Goal: Task Accomplishment & Management: Use online tool/utility

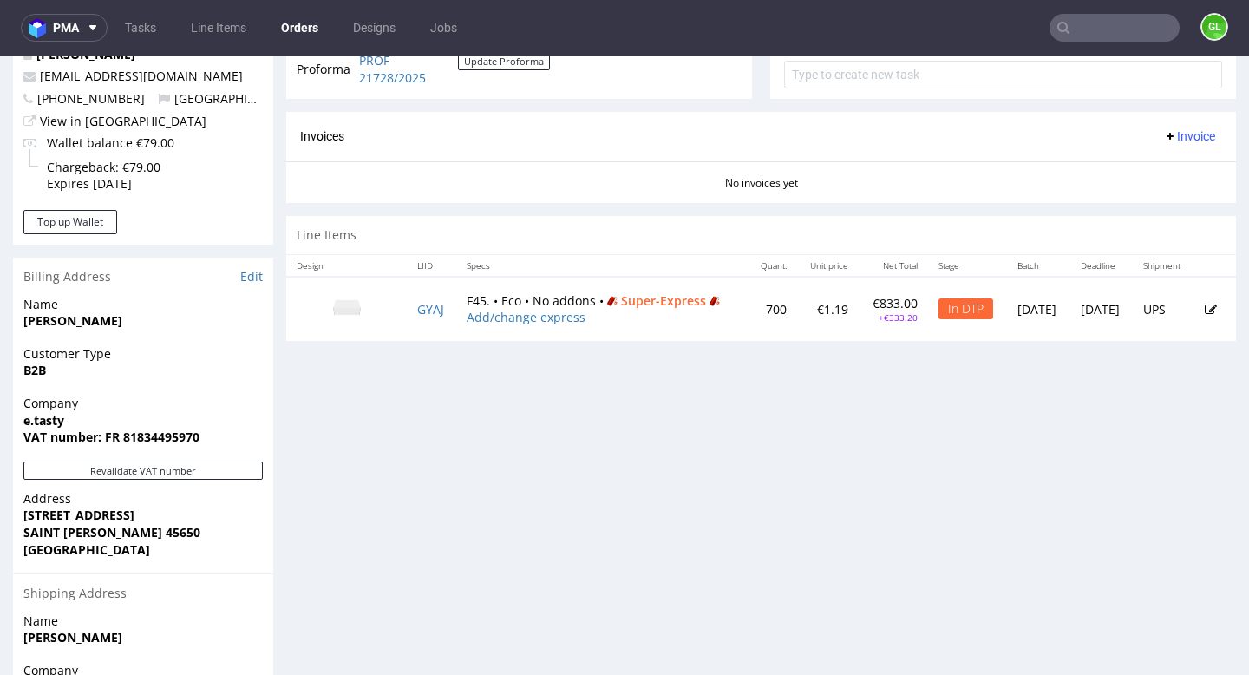
scroll to position [667, 0]
click at [417, 317] on link "GYAJ" at bounding box center [430, 308] width 27 height 16
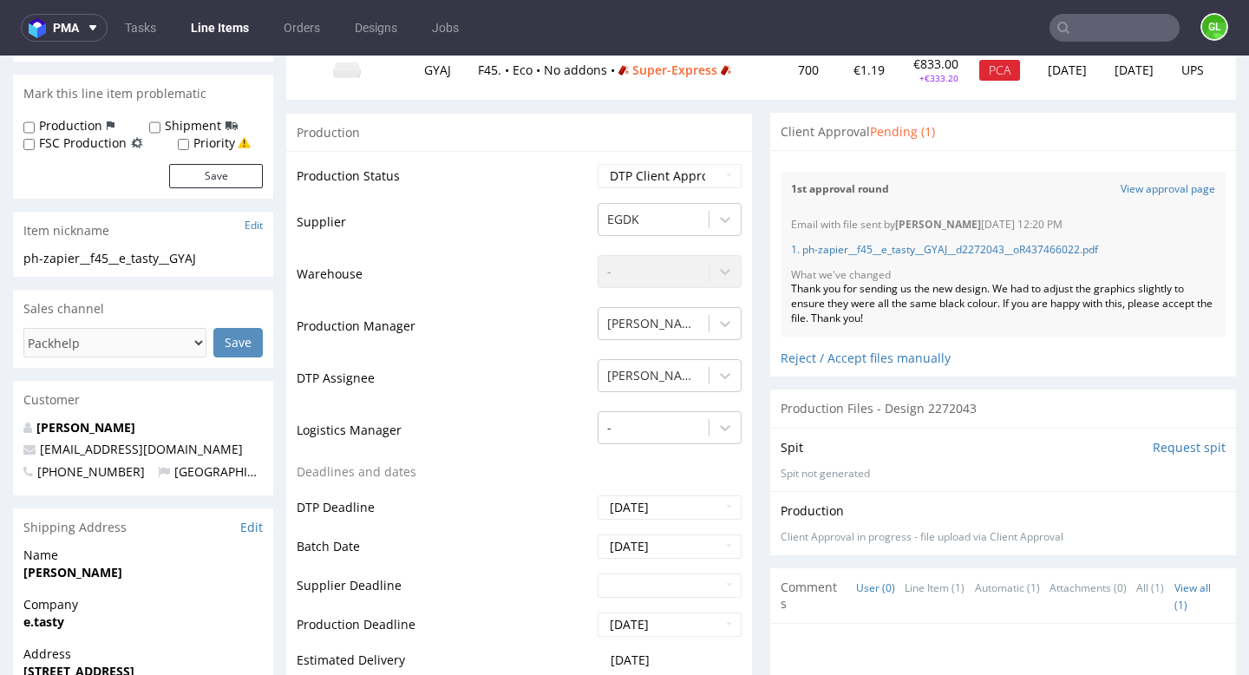
scroll to position [249, 0]
click at [721, 179] on select "Waiting for Artwork Waiting for Diecut Waiting for Mockup Waiting for DTP Waiti…" at bounding box center [670, 175] width 144 height 24
select select "back_for_dtp"
click at [598, 163] on select "Waiting for Artwork Waiting for Diecut Waiting for Mockup Waiting for DTP Waiti…" at bounding box center [670, 175] width 144 height 24
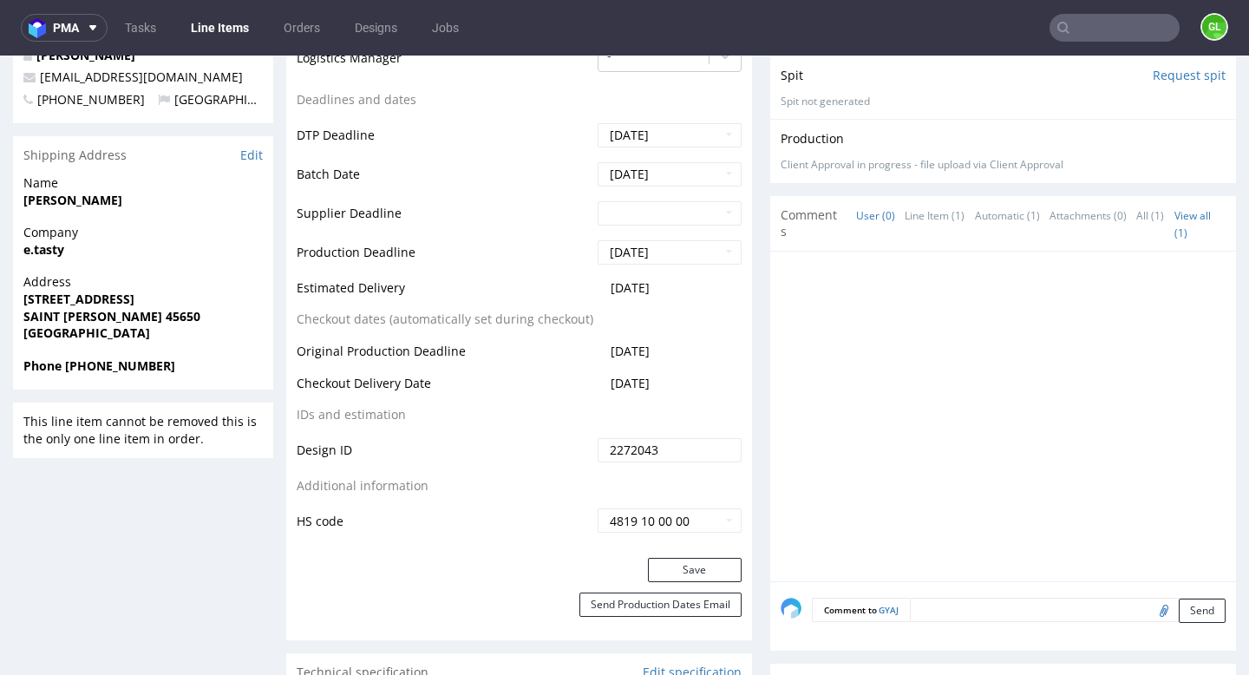
scroll to position [634, 0]
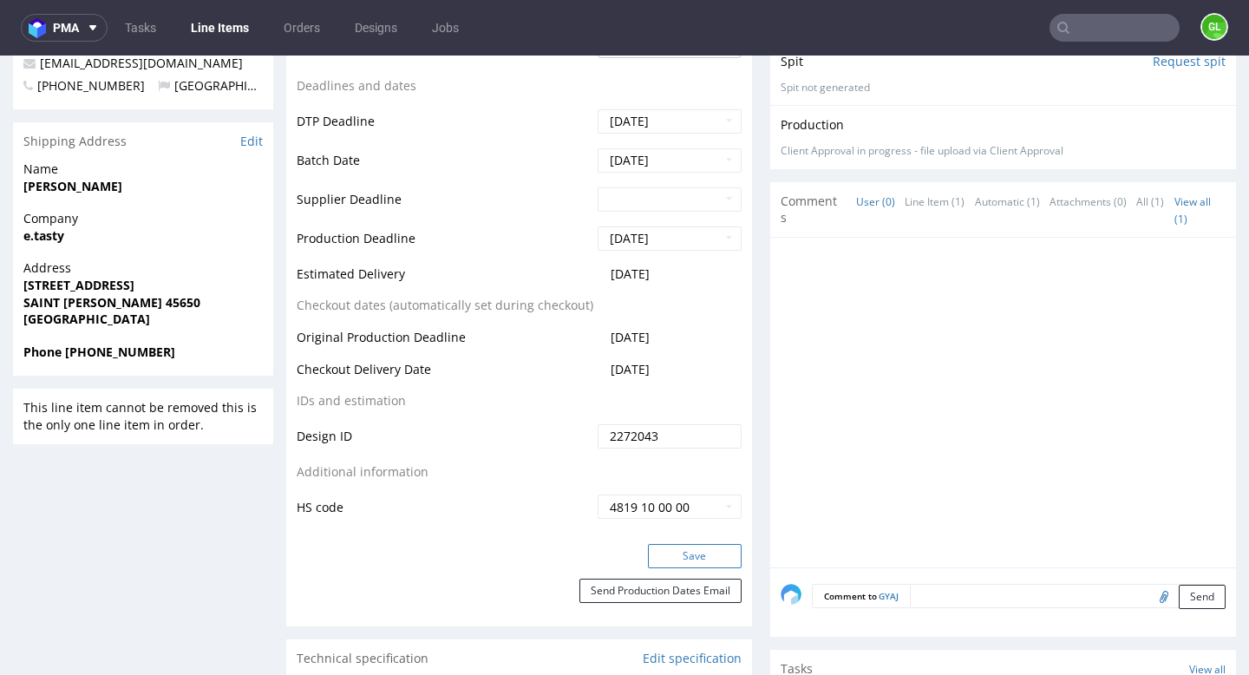
click at [670, 557] on button "Save" at bounding box center [695, 556] width 94 height 24
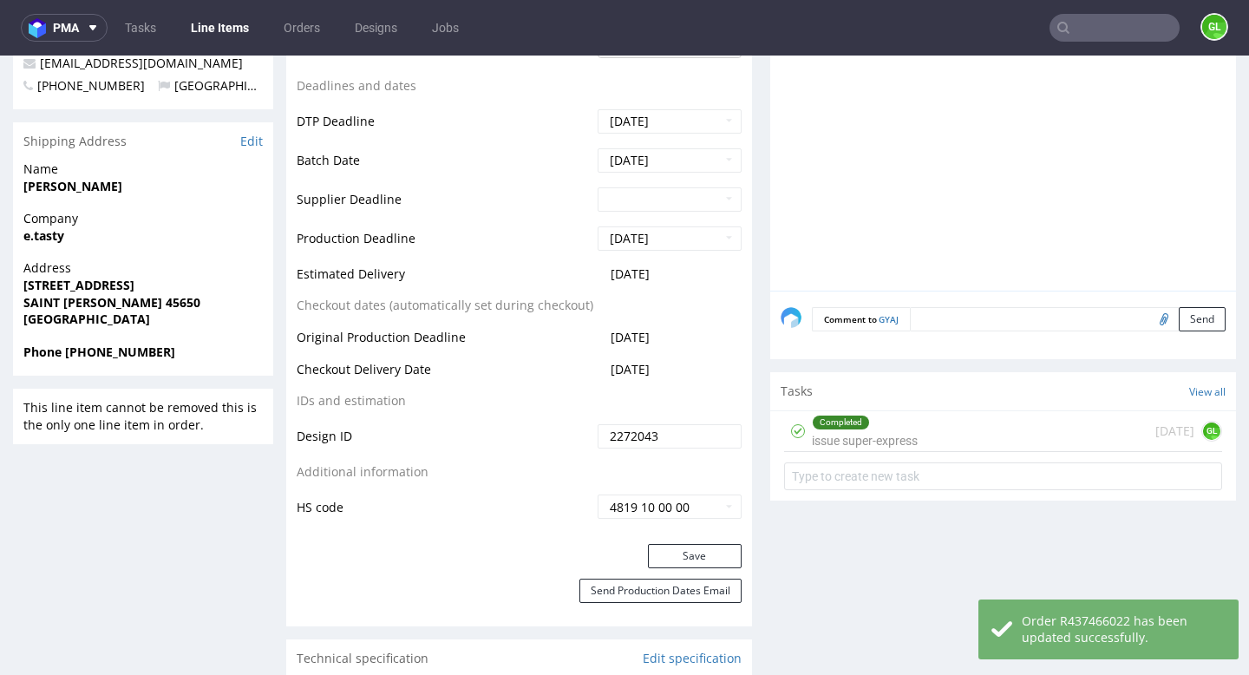
click at [898, 433] on div "Completed issue super-express" at bounding box center [865, 431] width 106 height 40
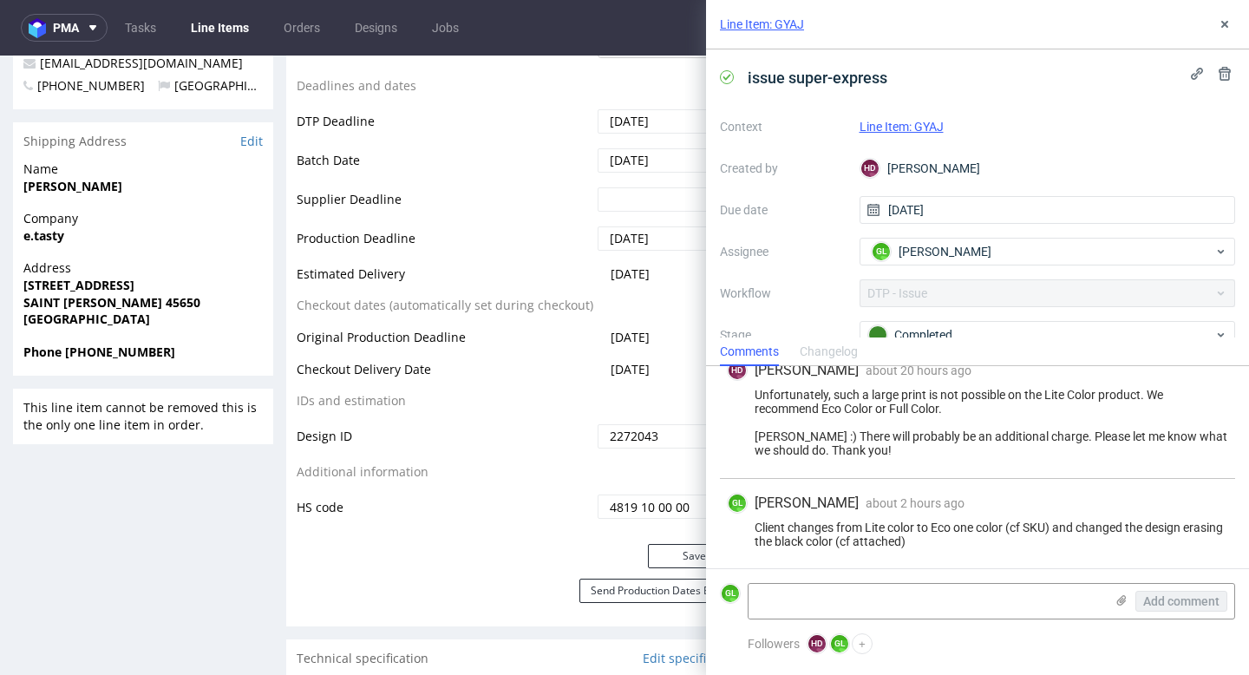
scroll to position [329, 0]
click at [1227, 27] on use at bounding box center [1224, 24] width 7 height 7
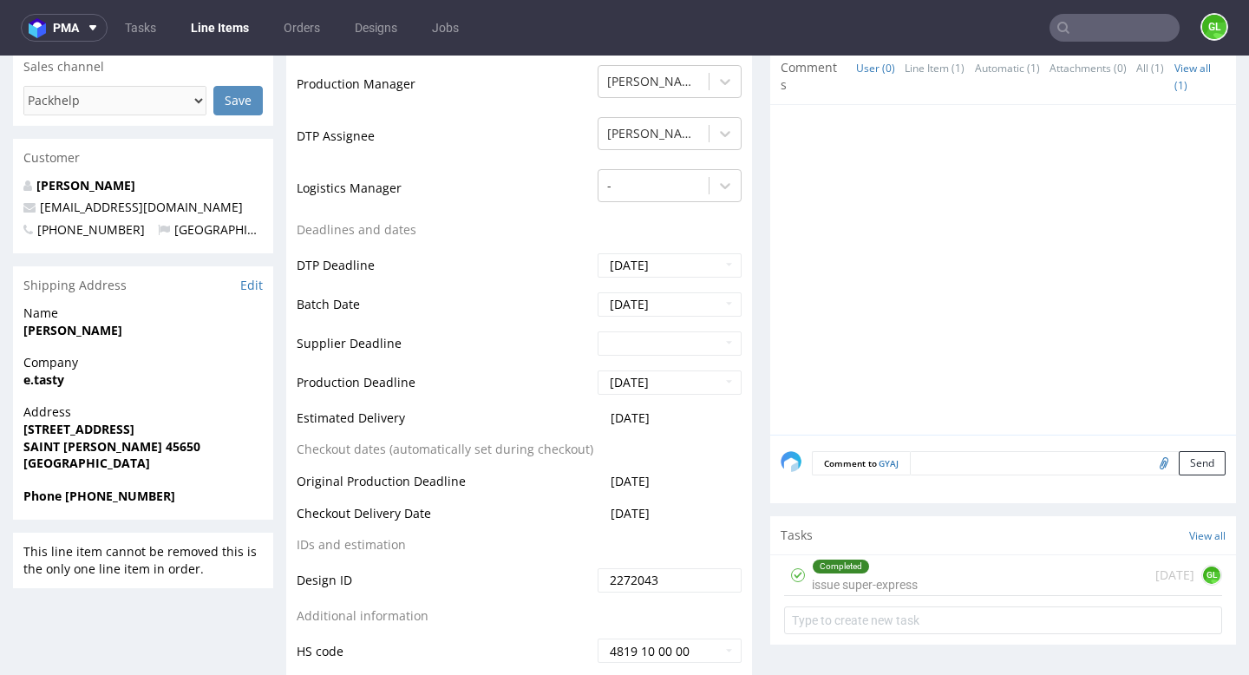
scroll to position [1, 0]
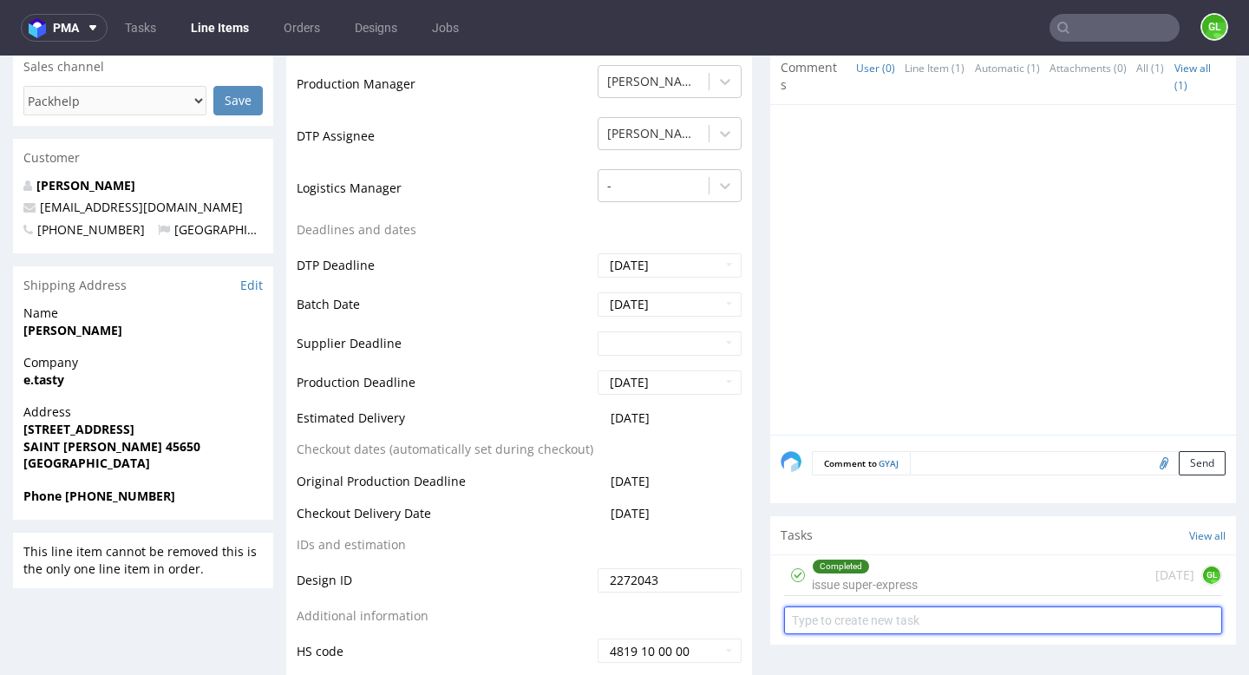
click at [880, 627] on input "text" at bounding box center [1003, 620] width 438 height 28
type input "PCA refused"
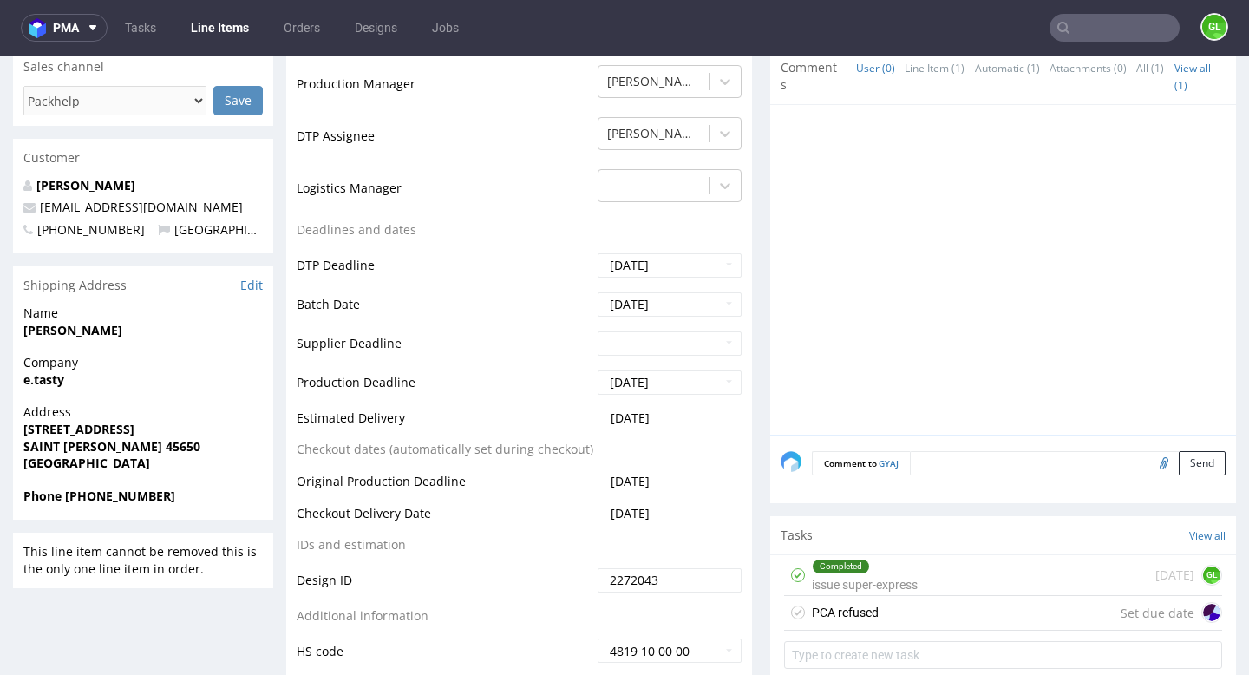
click at [973, 618] on div "PCA refused Set due date" at bounding box center [1003, 613] width 438 height 35
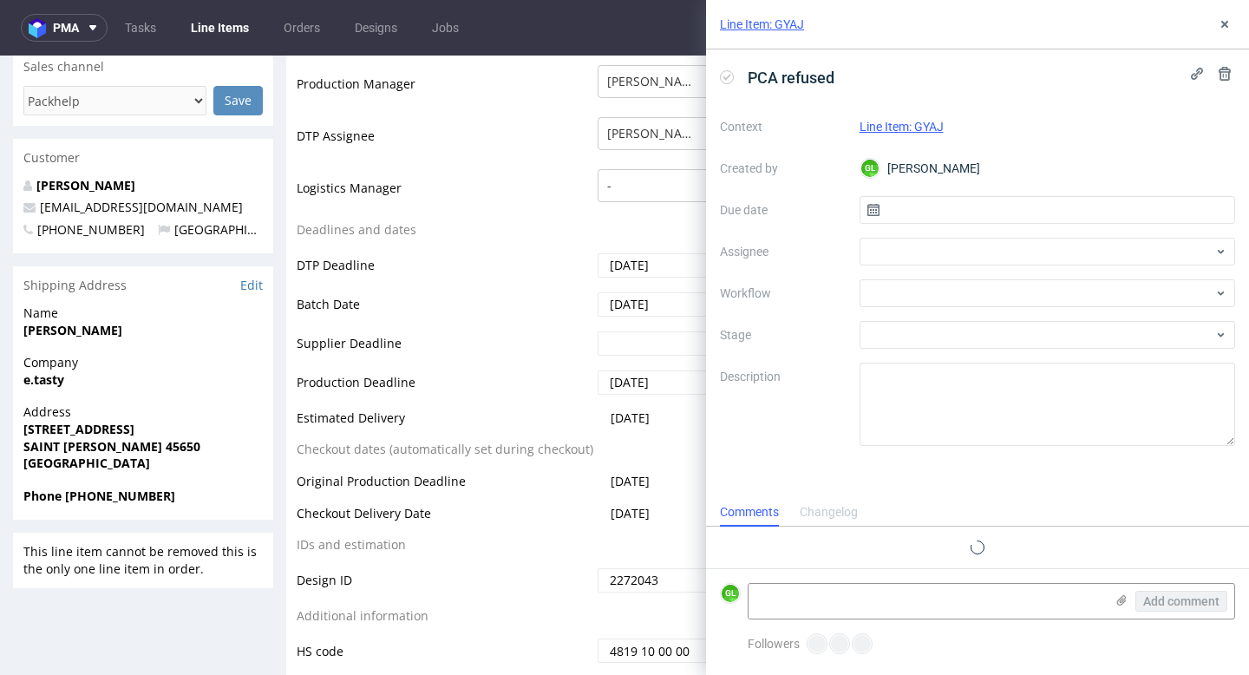
scroll to position [14, 0]
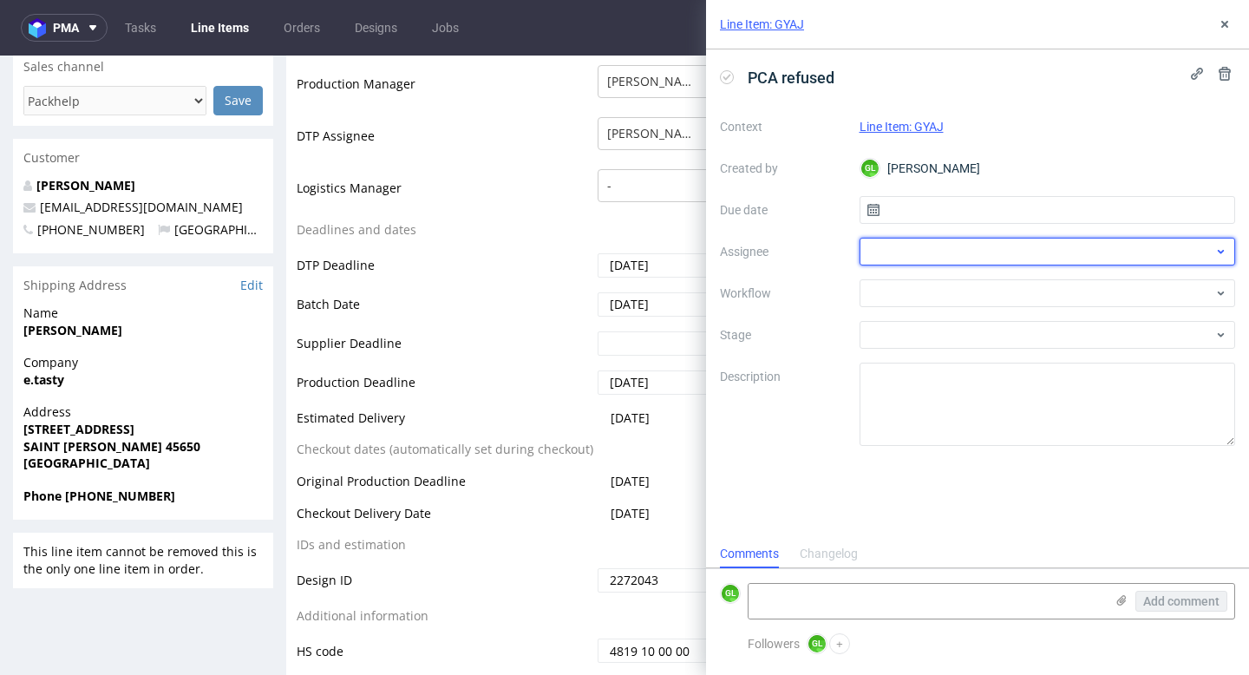
click at [1006, 246] on div at bounding box center [1048, 252] width 376 height 28
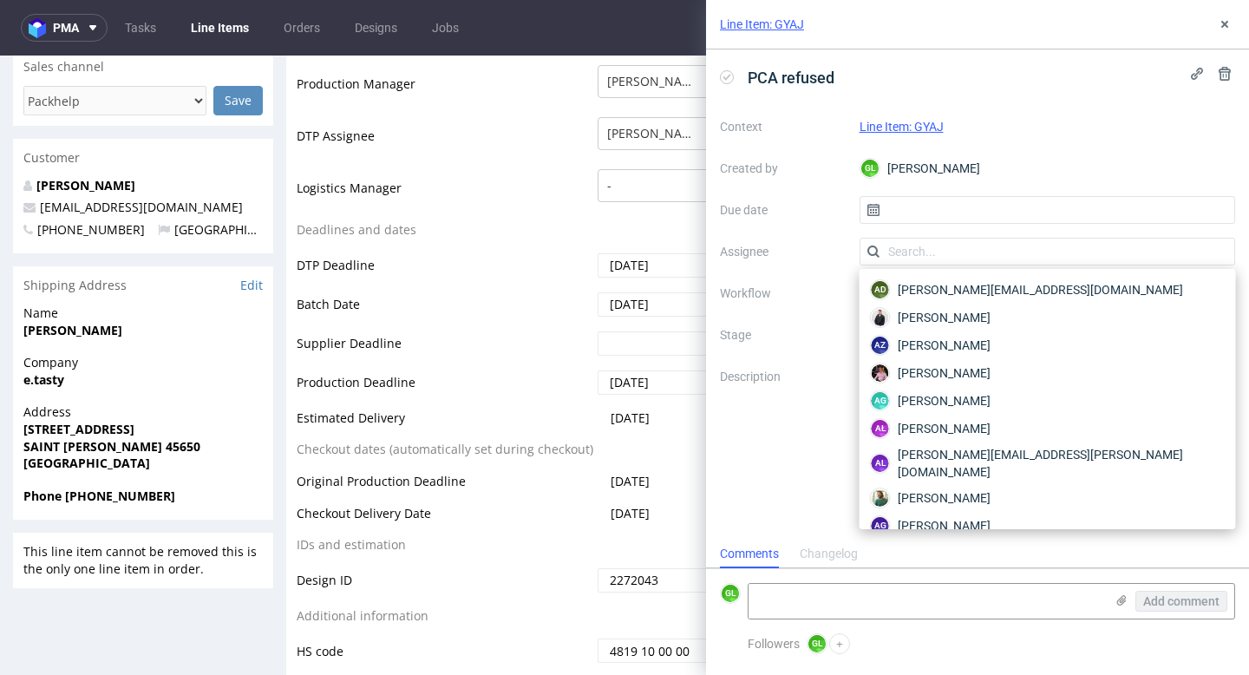
click at [1006, 246] on input "text" at bounding box center [1048, 252] width 376 height 28
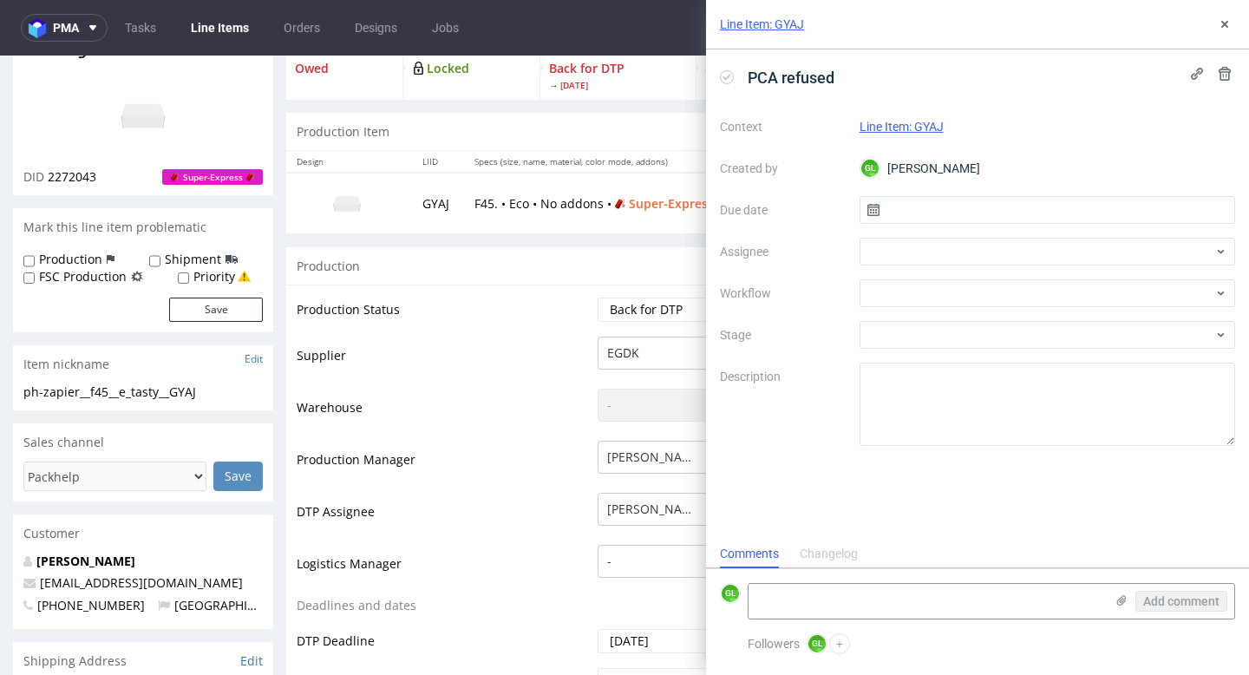
scroll to position [120, 0]
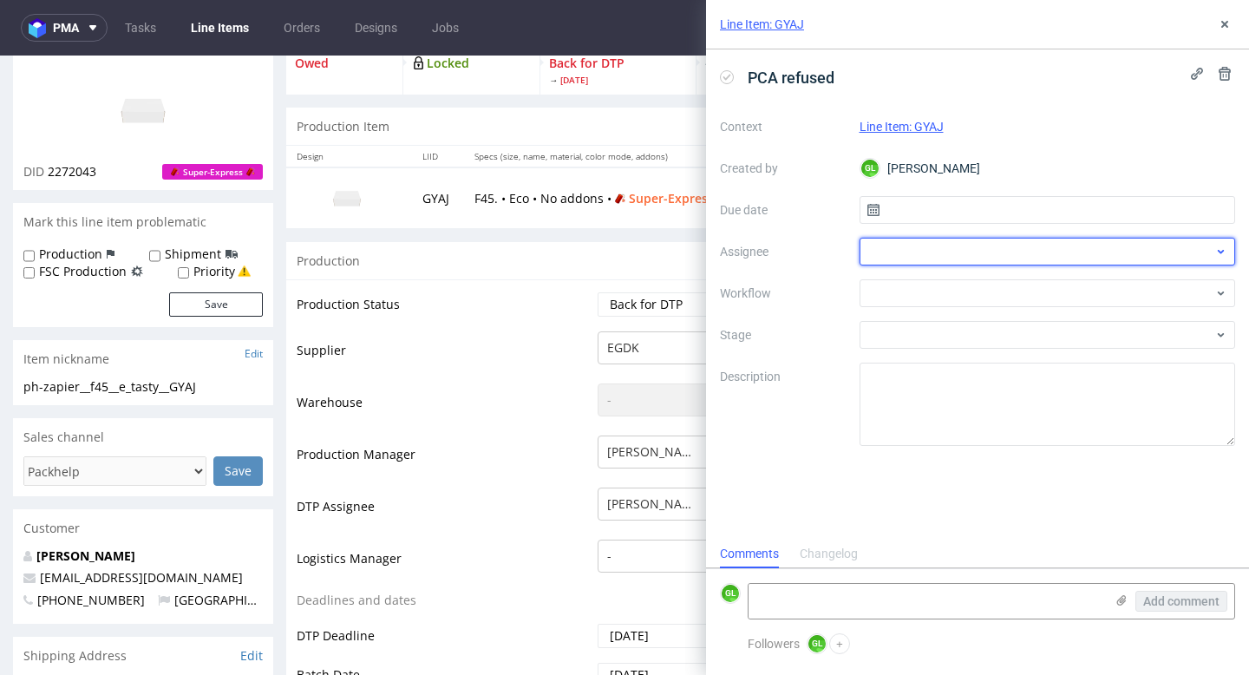
click at [1006, 257] on div at bounding box center [1048, 252] width 376 height 28
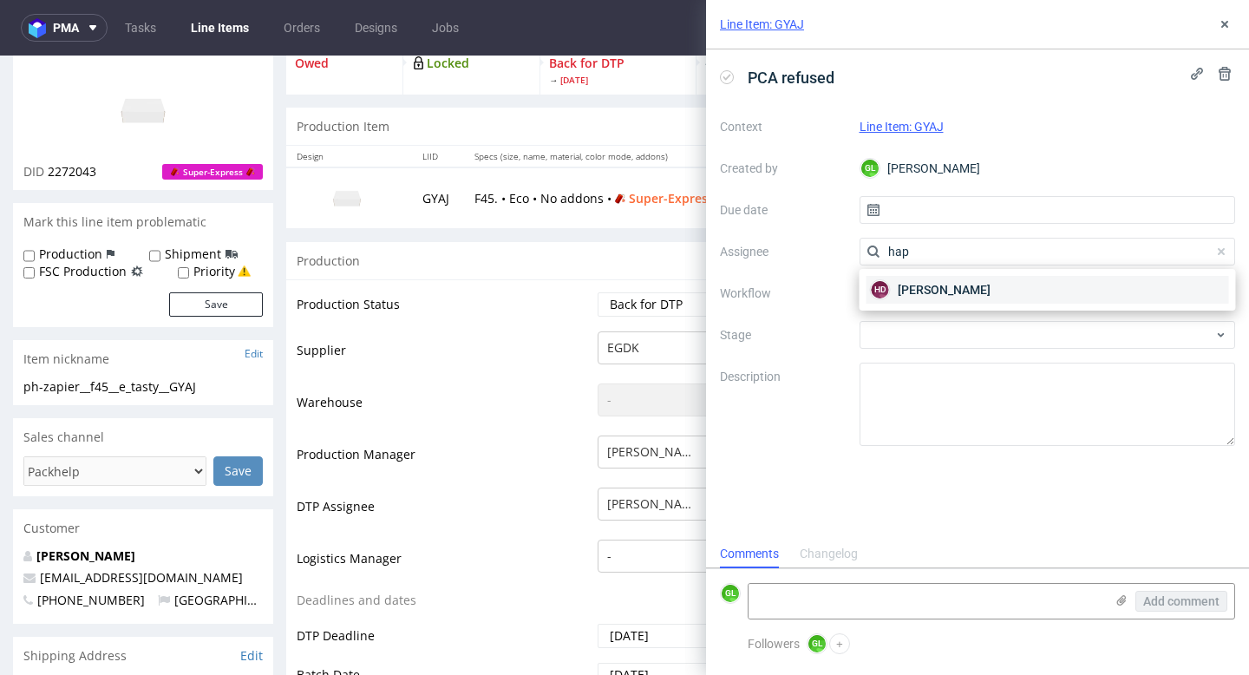
type input "hap"
click at [979, 288] on span "[PERSON_NAME]" at bounding box center [944, 289] width 93 height 17
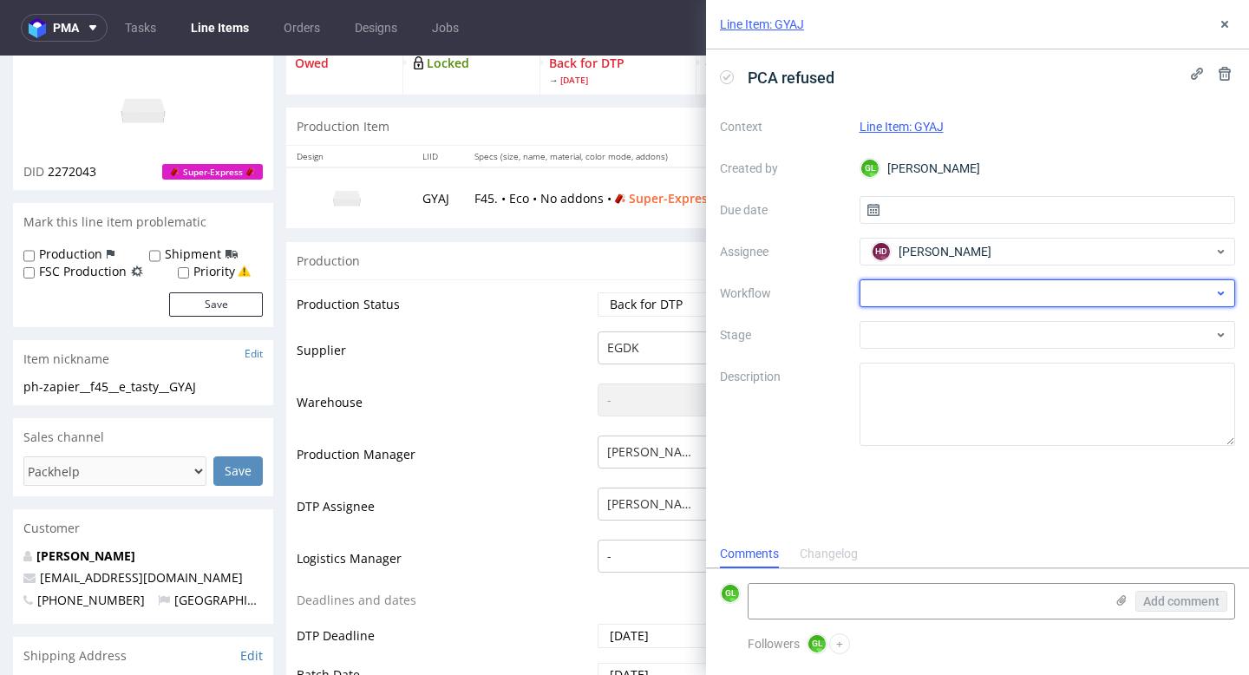
click at [1063, 297] on div at bounding box center [1048, 293] width 376 height 28
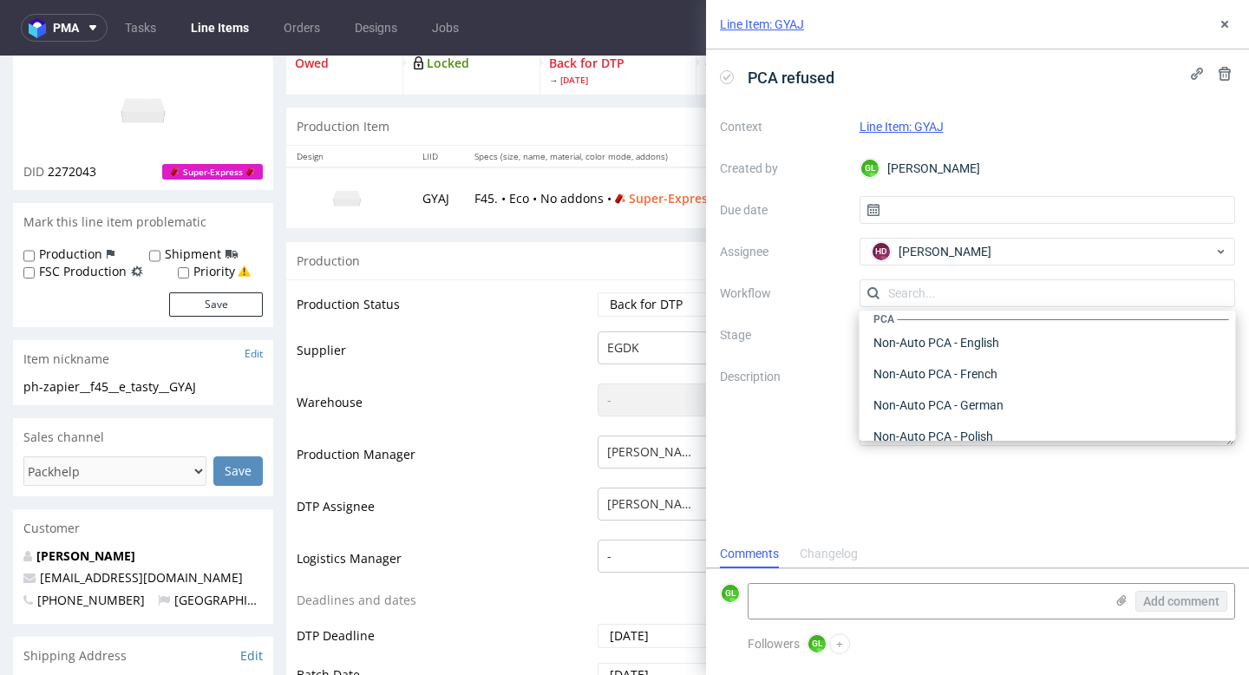
scroll to position [775, 0]
click at [967, 373] on div "Non-Auto PCA - French" at bounding box center [1048, 375] width 363 height 31
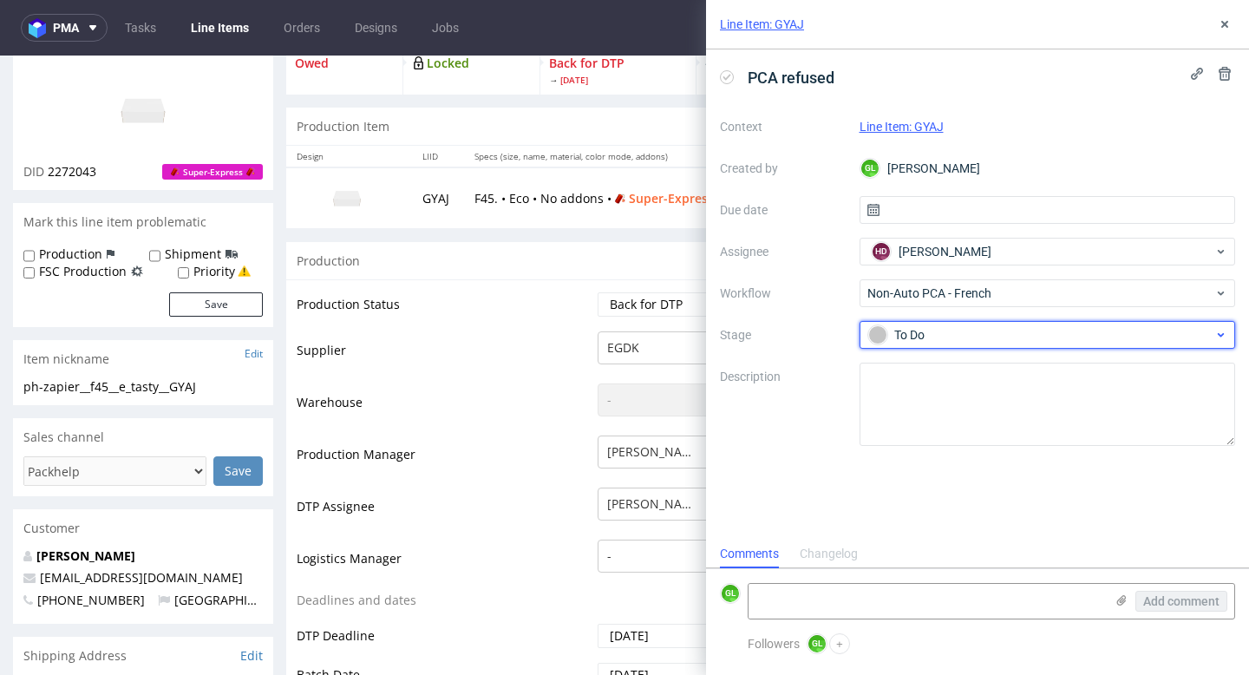
click at [1013, 337] on div "To Do" at bounding box center [1040, 334] width 345 height 19
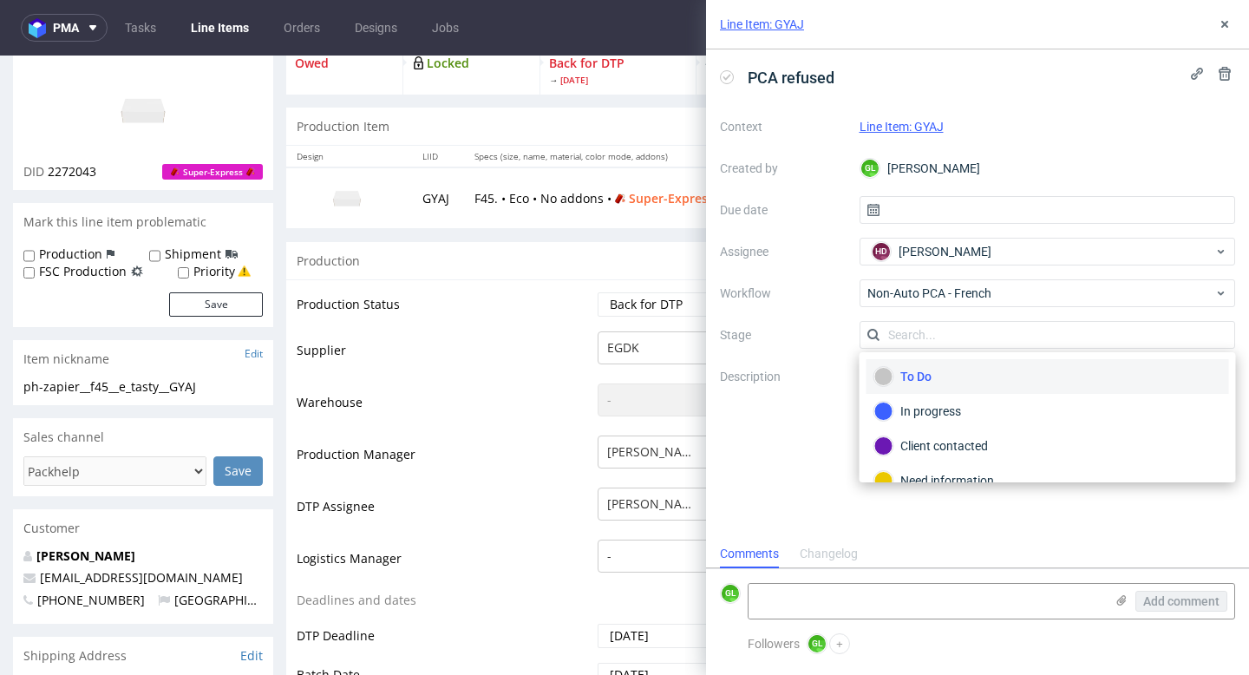
click at [1013, 337] on input "text" at bounding box center [1048, 335] width 376 height 28
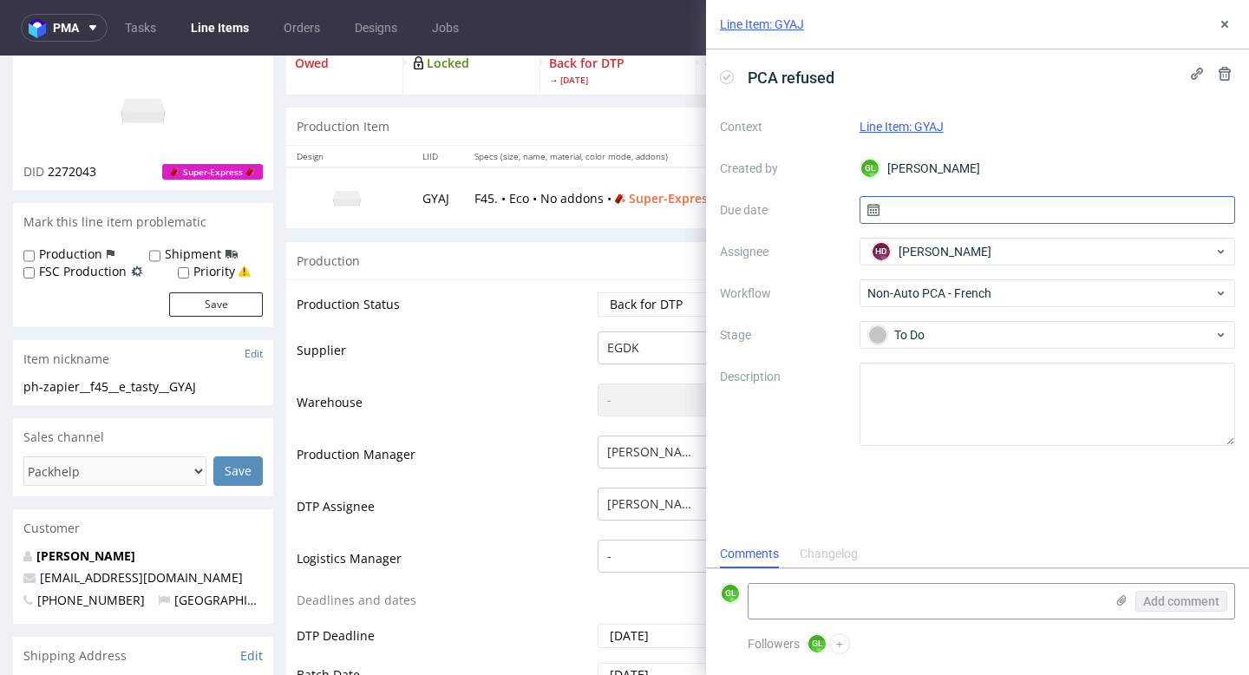
click at [992, 203] on input "text" at bounding box center [1048, 210] width 376 height 28
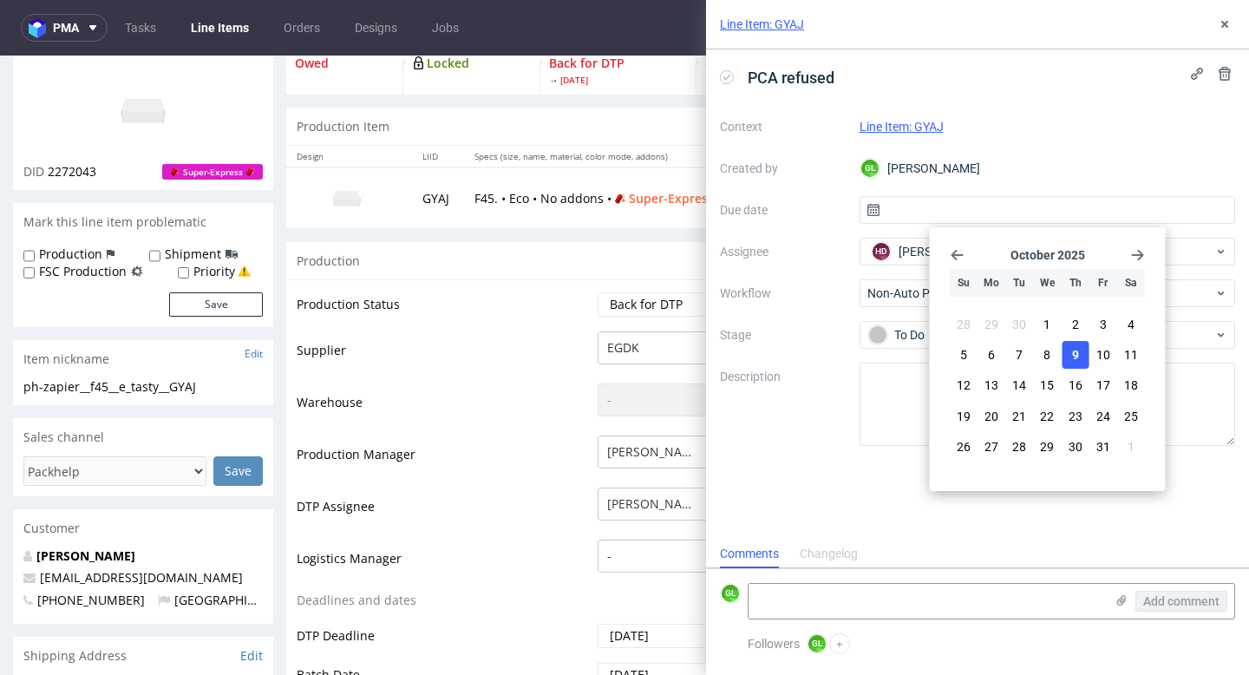
click at [1079, 350] on button "9" at bounding box center [1075, 355] width 27 height 28
type input "[DATE]"
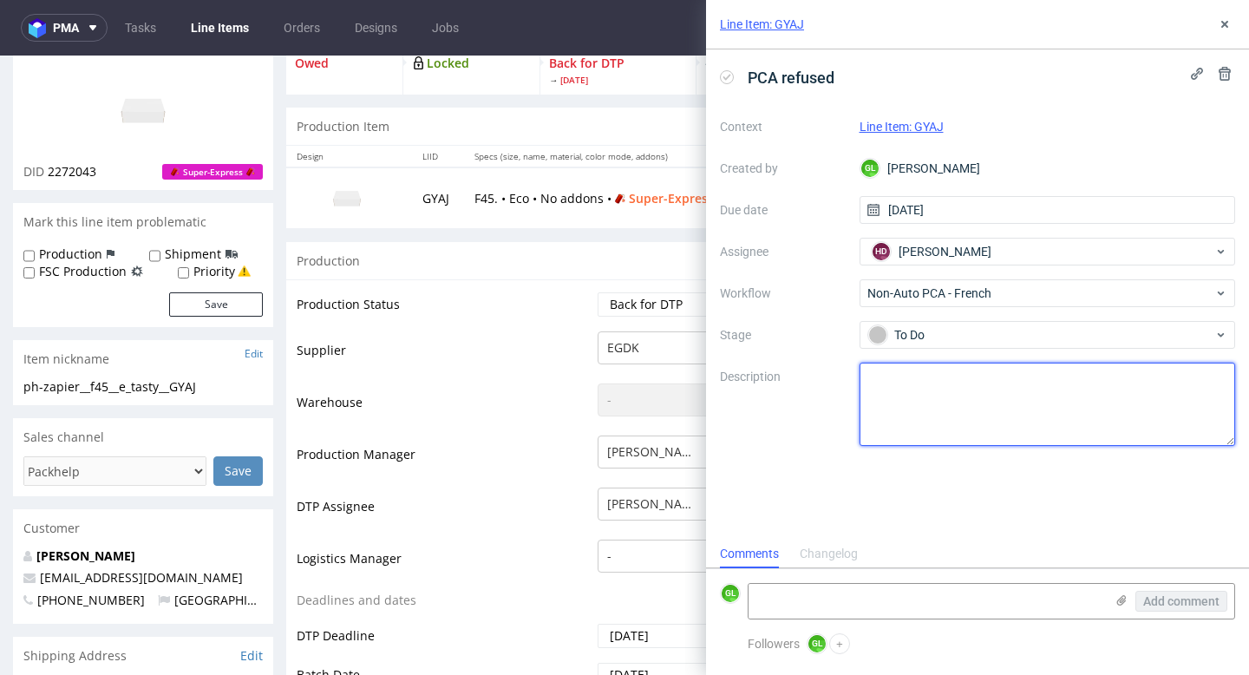
click at [962, 383] on textarea at bounding box center [1048, 404] width 376 height 83
paste textarea "Je refuse ces ajustements techniques. Ma conception est en uniquement en noir, …"
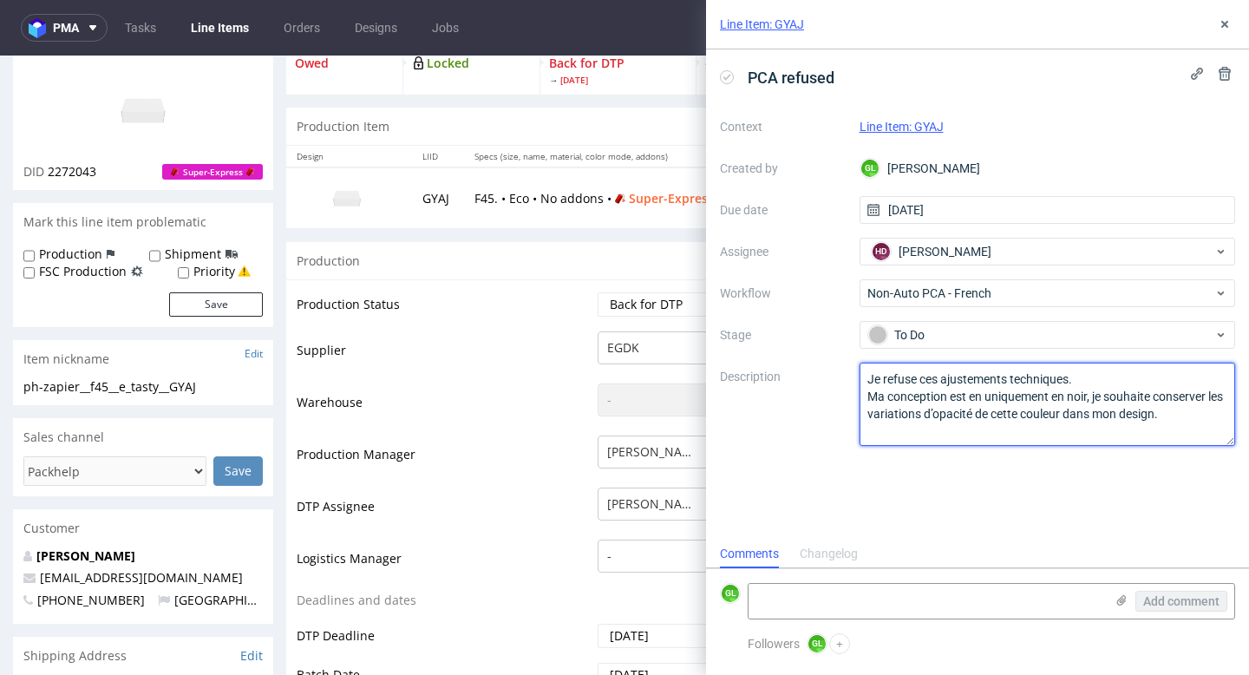
drag, startPoint x: 867, startPoint y: 378, endPoint x: 1227, endPoint y: 421, distance: 362.5
click at [1227, 421] on textarea "Je refuse ces ajustements techniques. Ma conception est en uniquement en noir, …" at bounding box center [1048, 404] width 376 height 83
paste textarea "I refuse these technical adjustments. My design is only in black, I want to kee…"
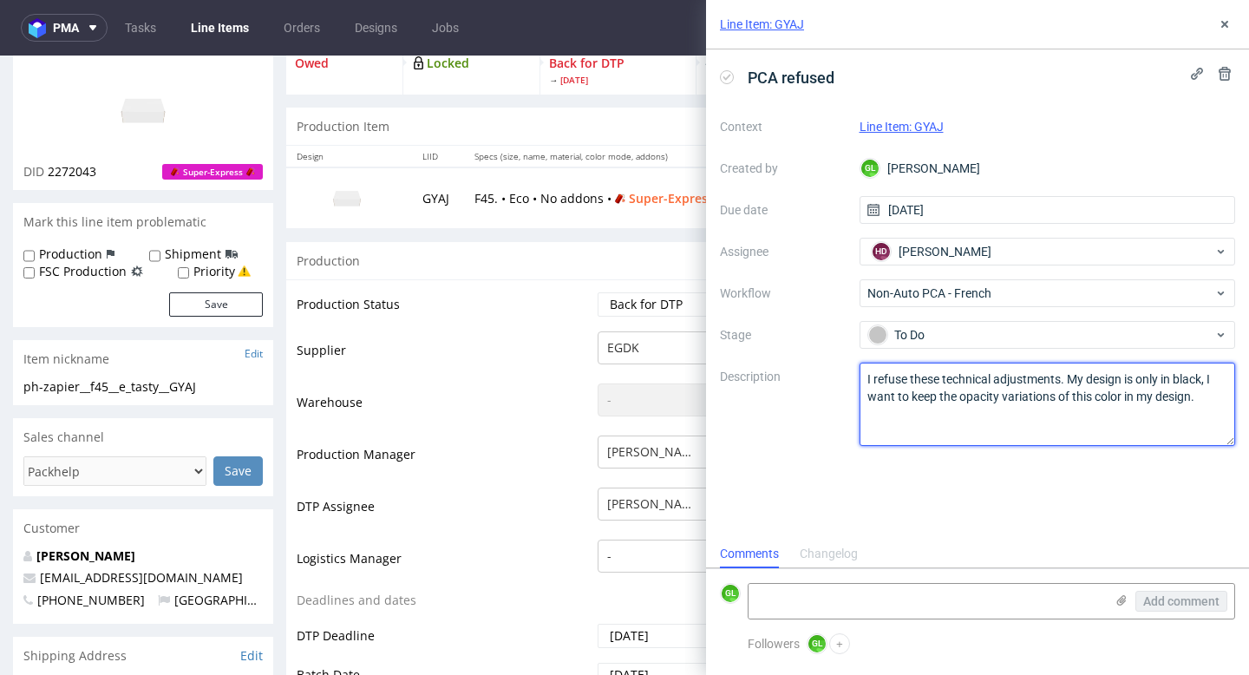
click at [867, 378] on textarea "Je refuse ces ajustements techniques. Ma conception est en uniquement en noir, …" at bounding box center [1048, 404] width 376 height 83
click at [945, 418] on textarea "Je refuse ces ajustements techniques. Ma conception est en uniquement en noir, …" at bounding box center [1048, 404] width 376 height 83
type textarea "Client's answer : I refuse these technical adjustments. My design is only in bl…"
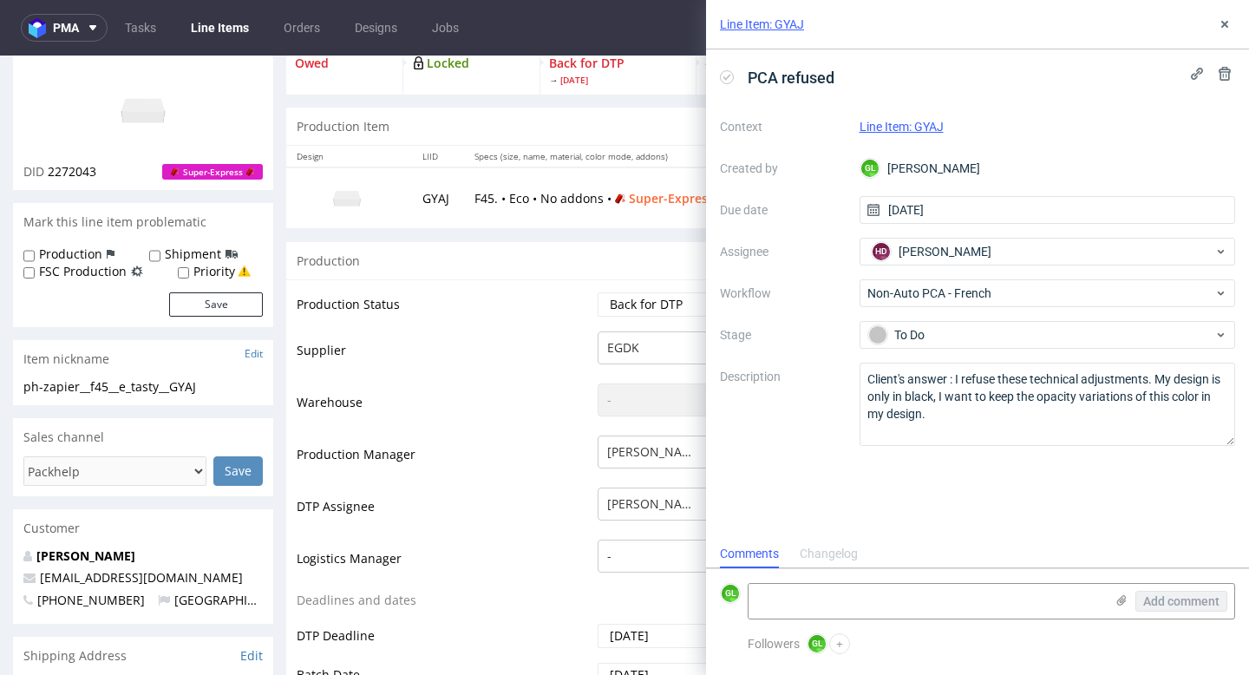
click at [819, 437] on label "Description" at bounding box center [783, 404] width 126 height 76
click at [1227, 23] on icon at bounding box center [1225, 24] width 14 height 14
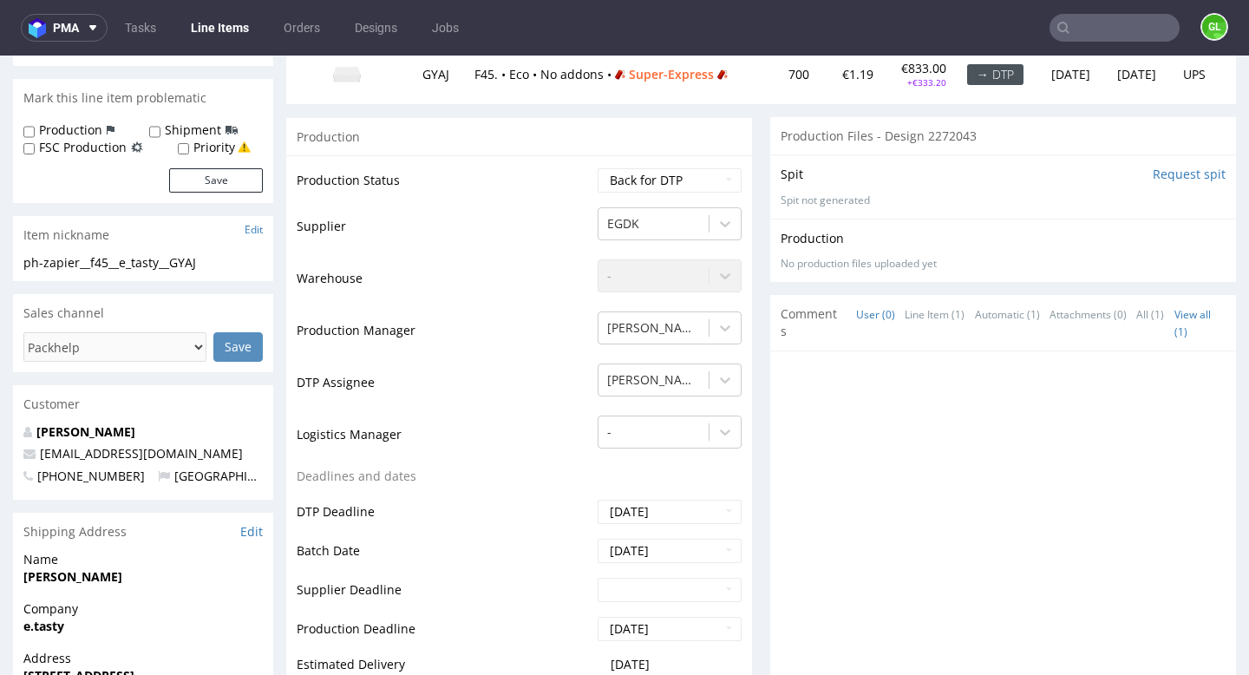
scroll to position [821, 0]
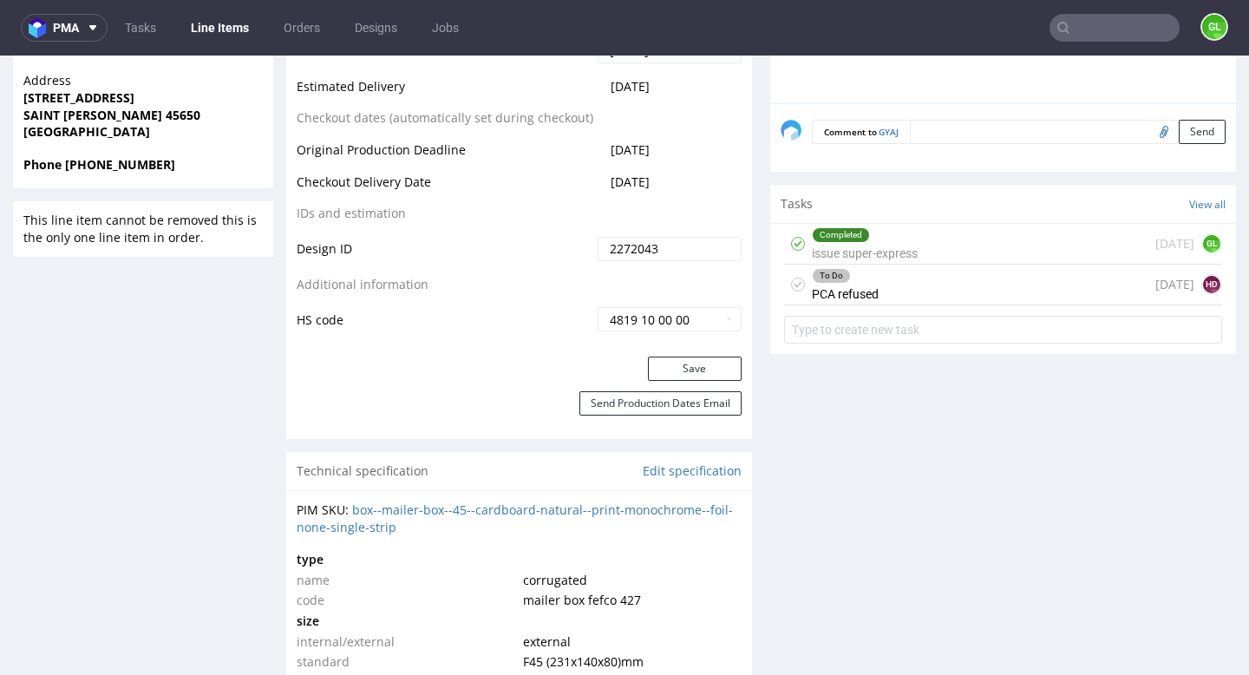
click at [990, 285] on div "To Do PCA refused today HD" at bounding box center [1003, 285] width 438 height 41
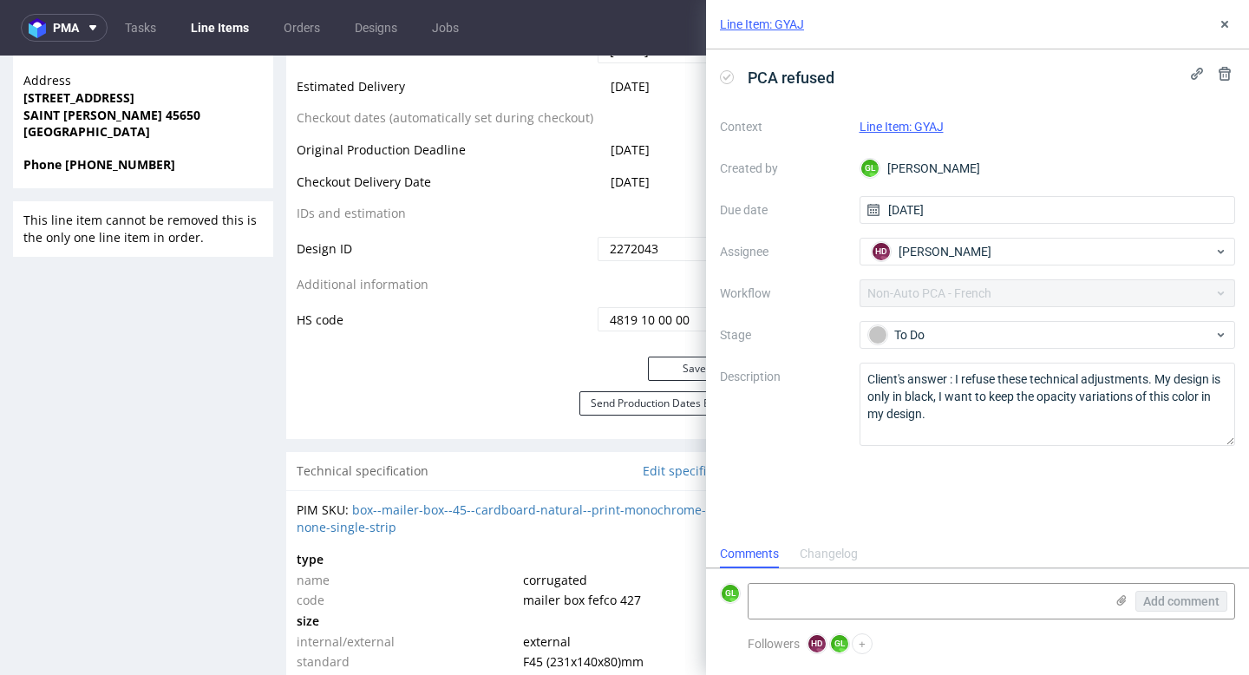
scroll to position [14, 0]
click at [1227, 25] on use at bounding box center [1224, 24] width 7 height 7
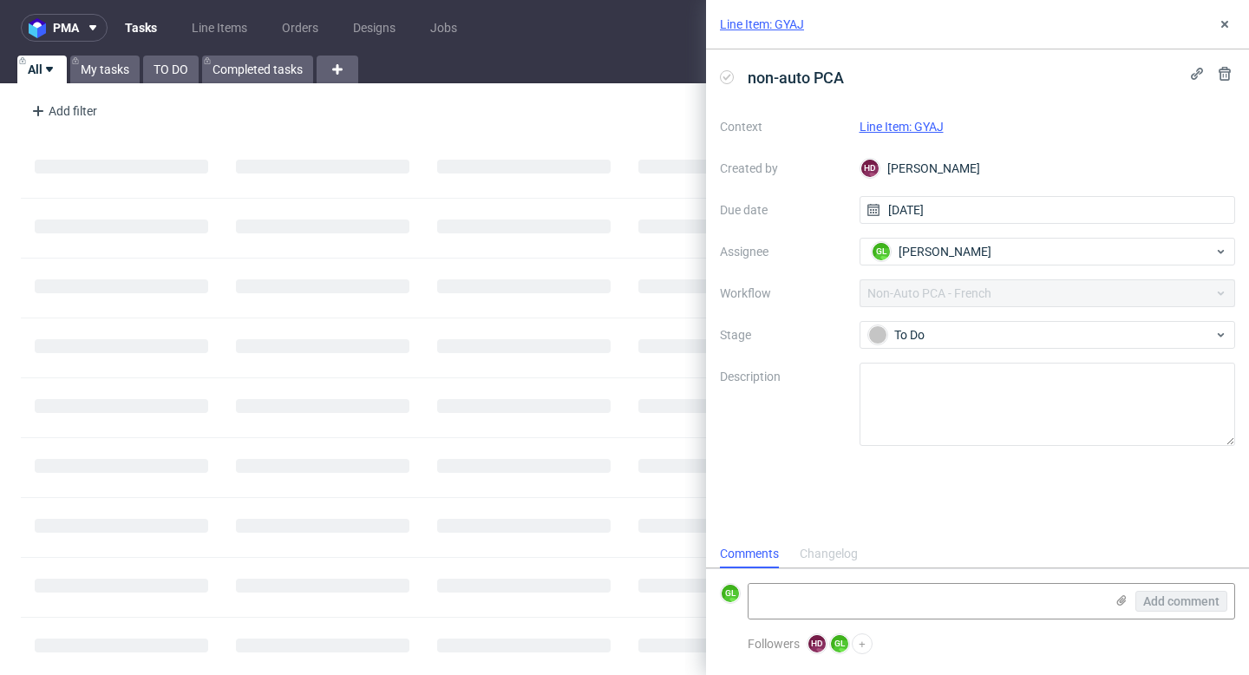
scroll to position [14, 0]
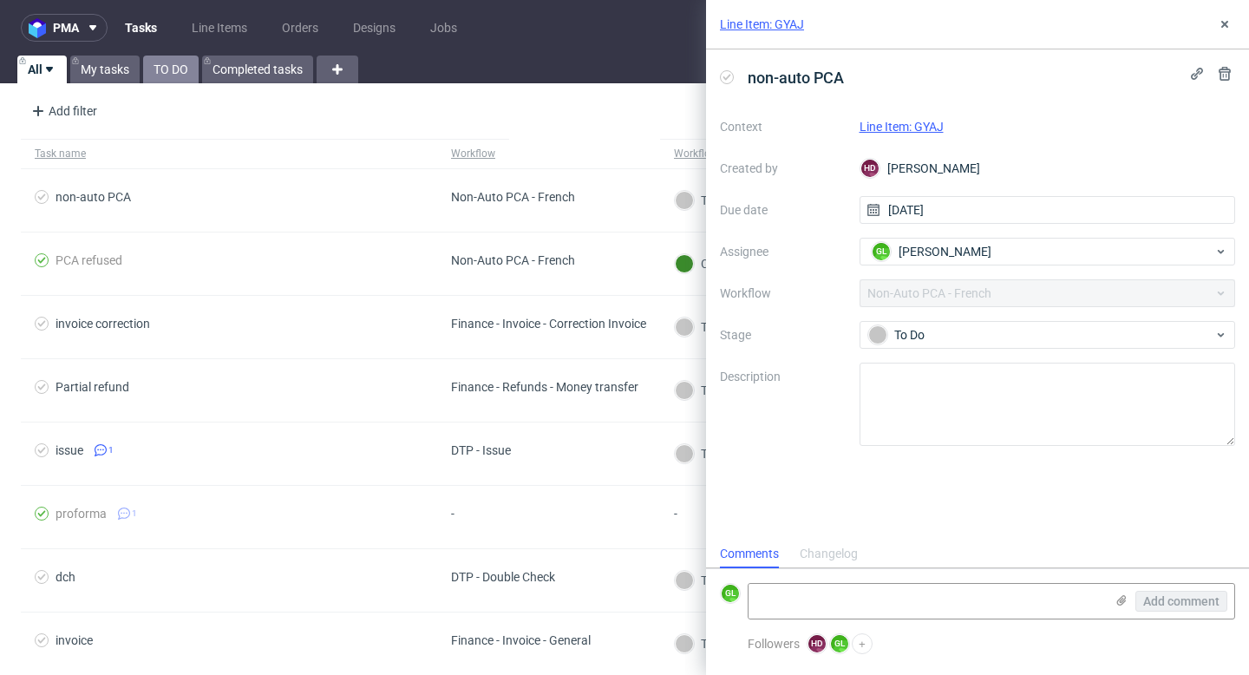
click at [171, 75] on link "TO DO" at bounding box center [171, 70] width 56 height 28
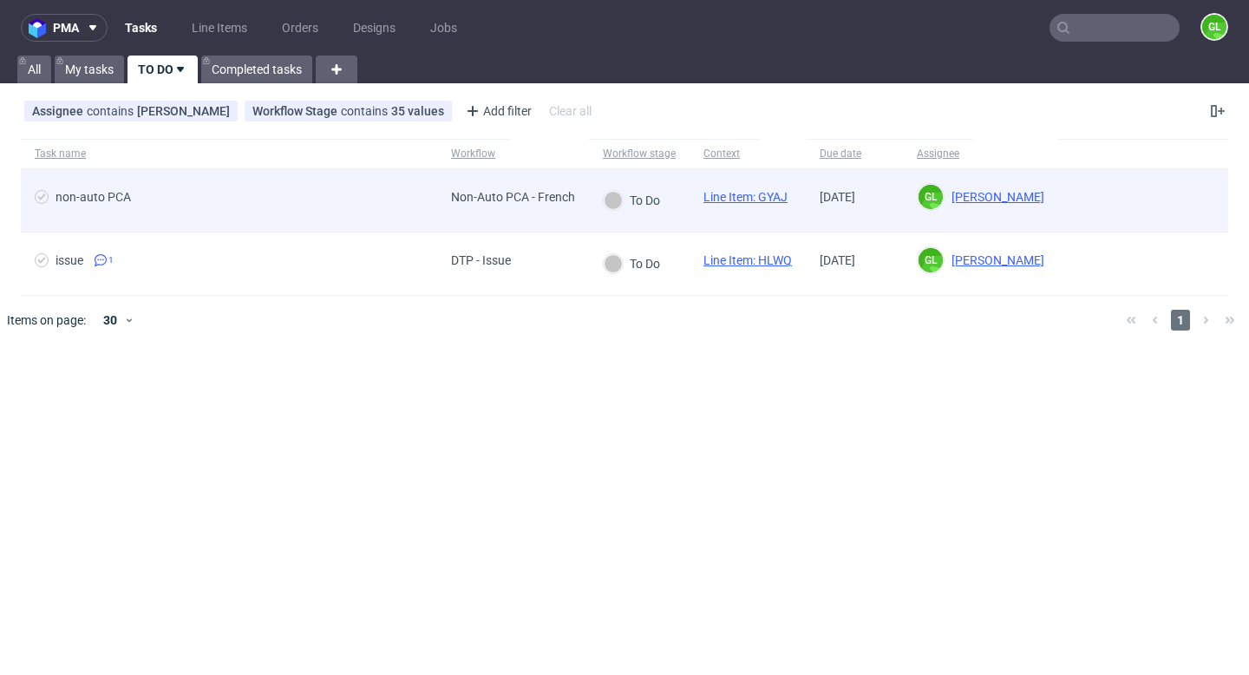
click at [300, 209] on span "non-auto PCA" at bounding box center [229, 200] width 389 height 21
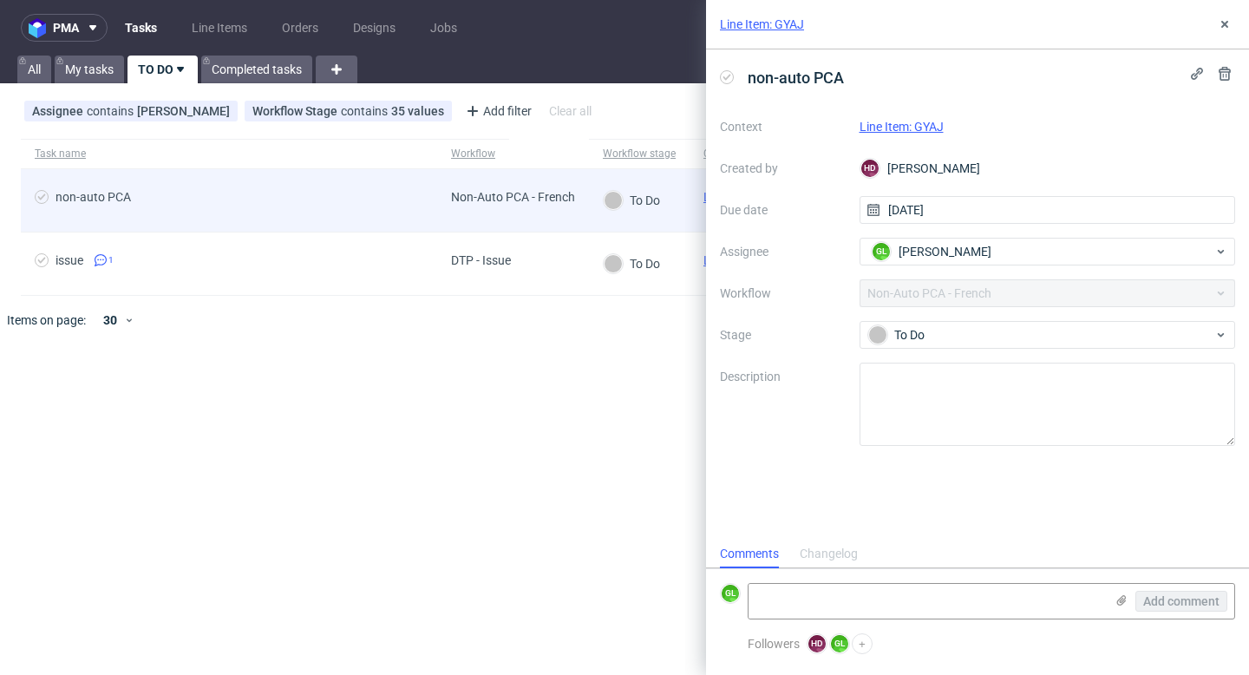
scroll to position [14, 0]
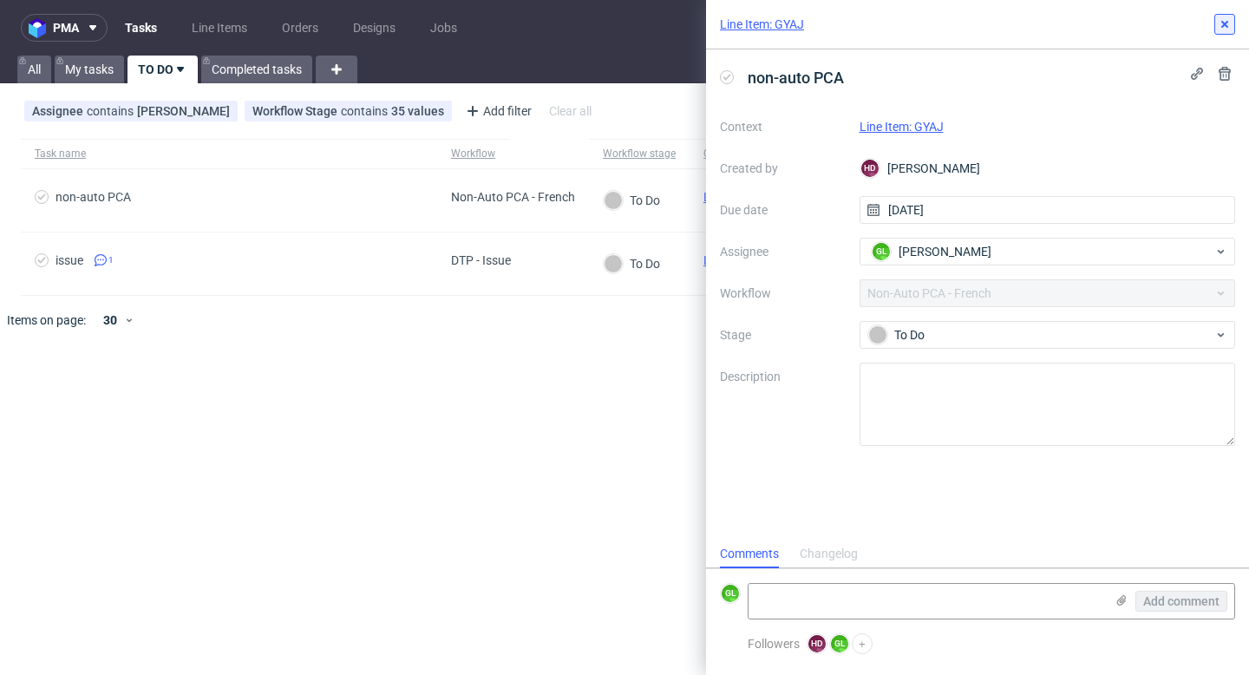
click at [1231, 21] on icon at bounding box center [1225, 24] width 14 height 14
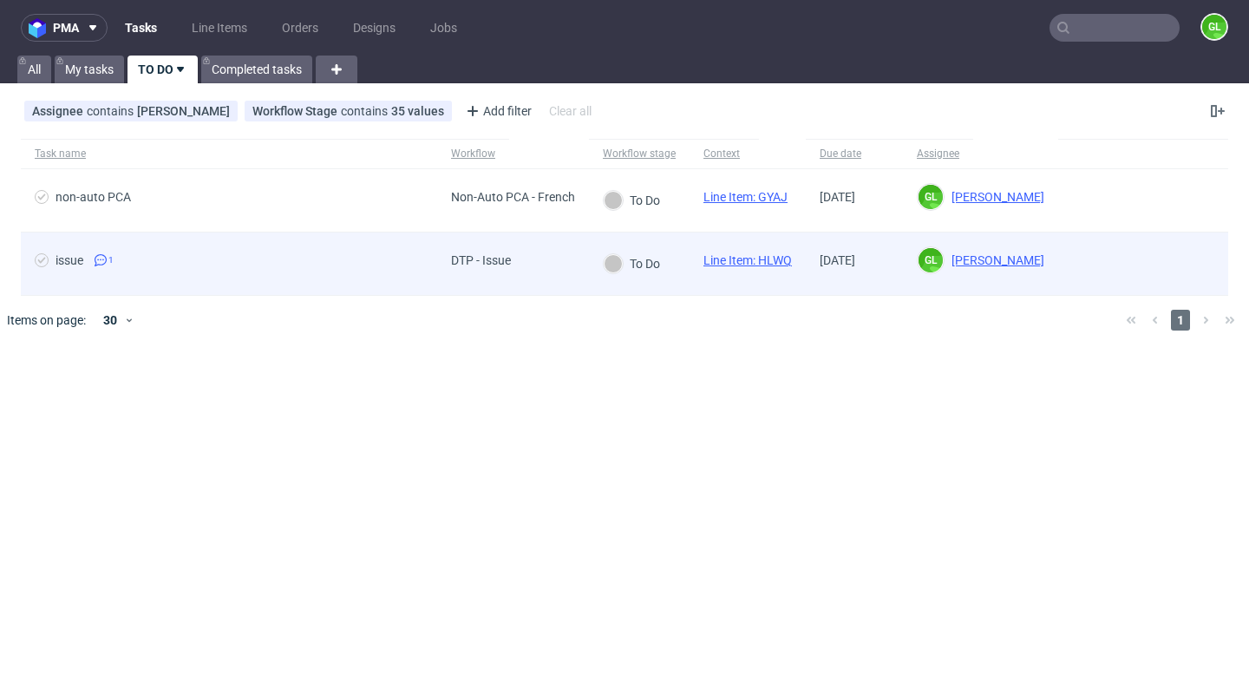
click at [339, 272] on span "issue 1" at bounding box center [229, 263] width 389 height 21
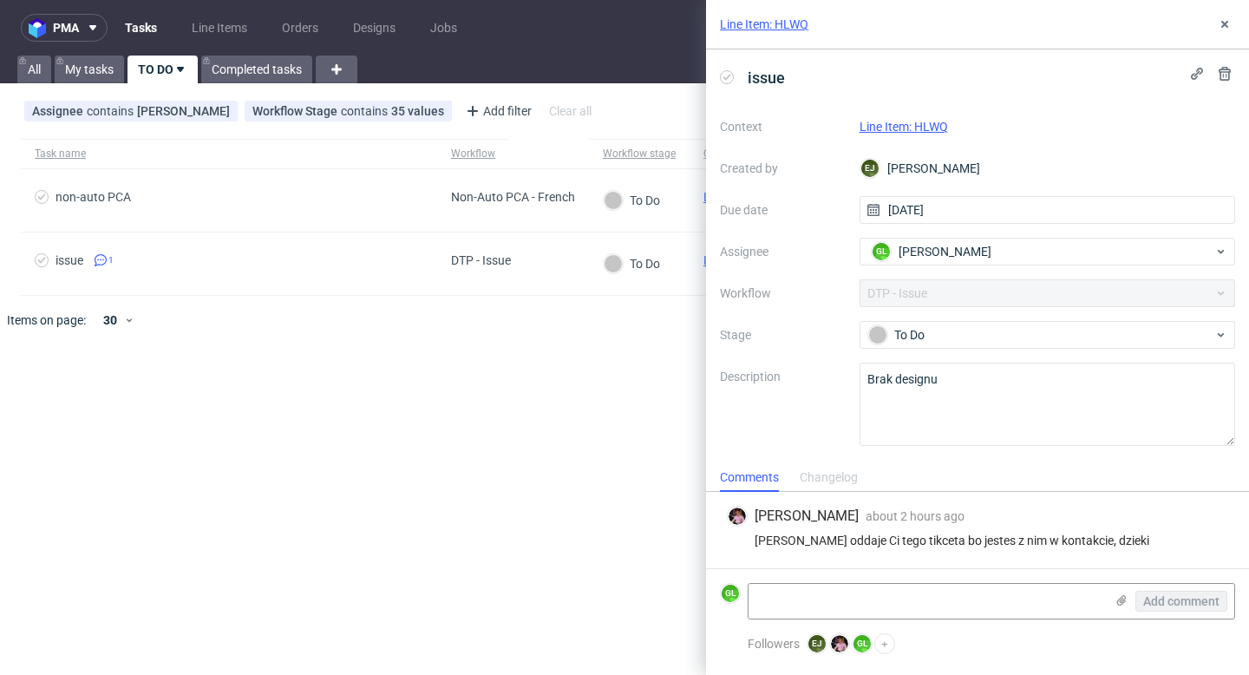
click at [911, 127] on link "Line Item: HLWQ" at bounding box center [904, 127] width 88 height 14
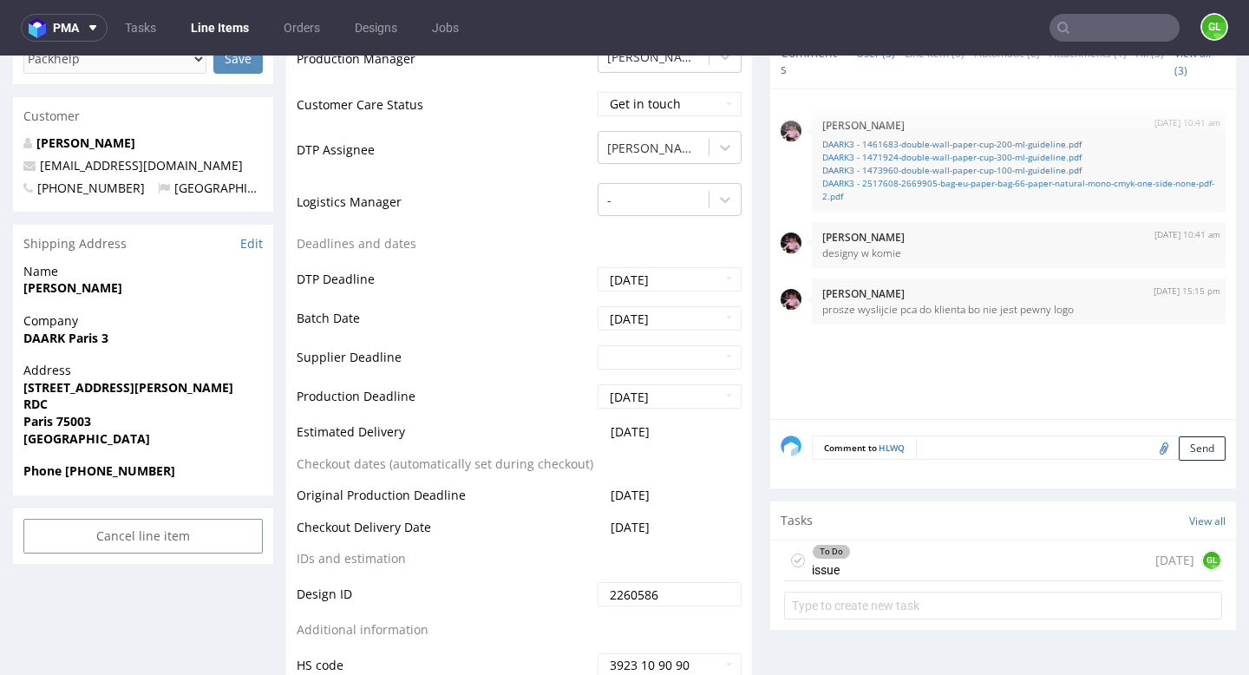
scroll to position [708, 0]
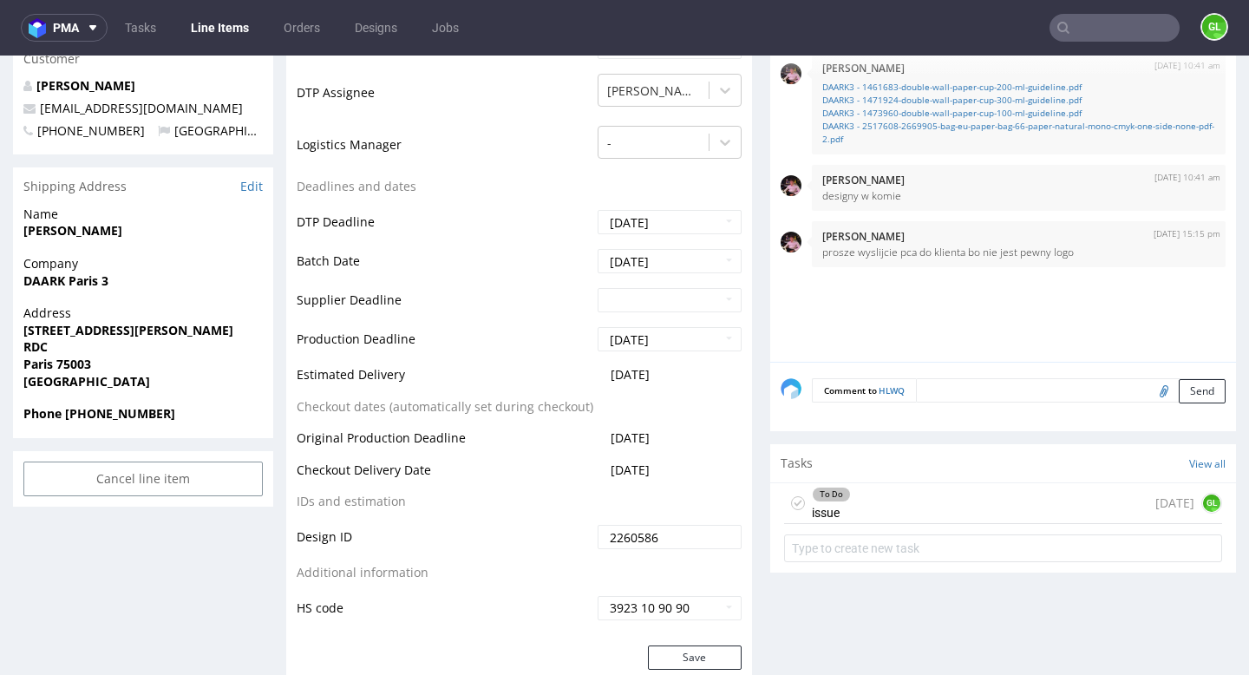
click at [942, 495] on div "To Do issue 3 days ago GL" at bounding box center [1003, 503] width 438 height 41
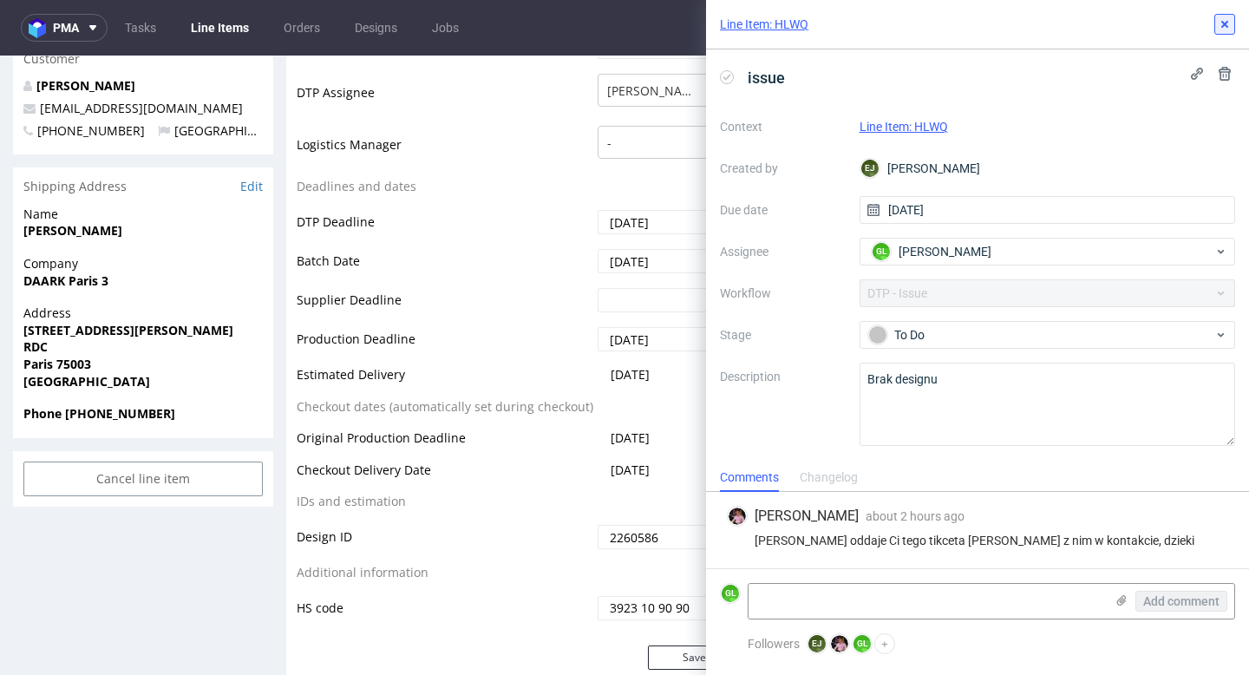
click at [1228, 17] on icon at bounding box center [1225, 24] width 14 height 14
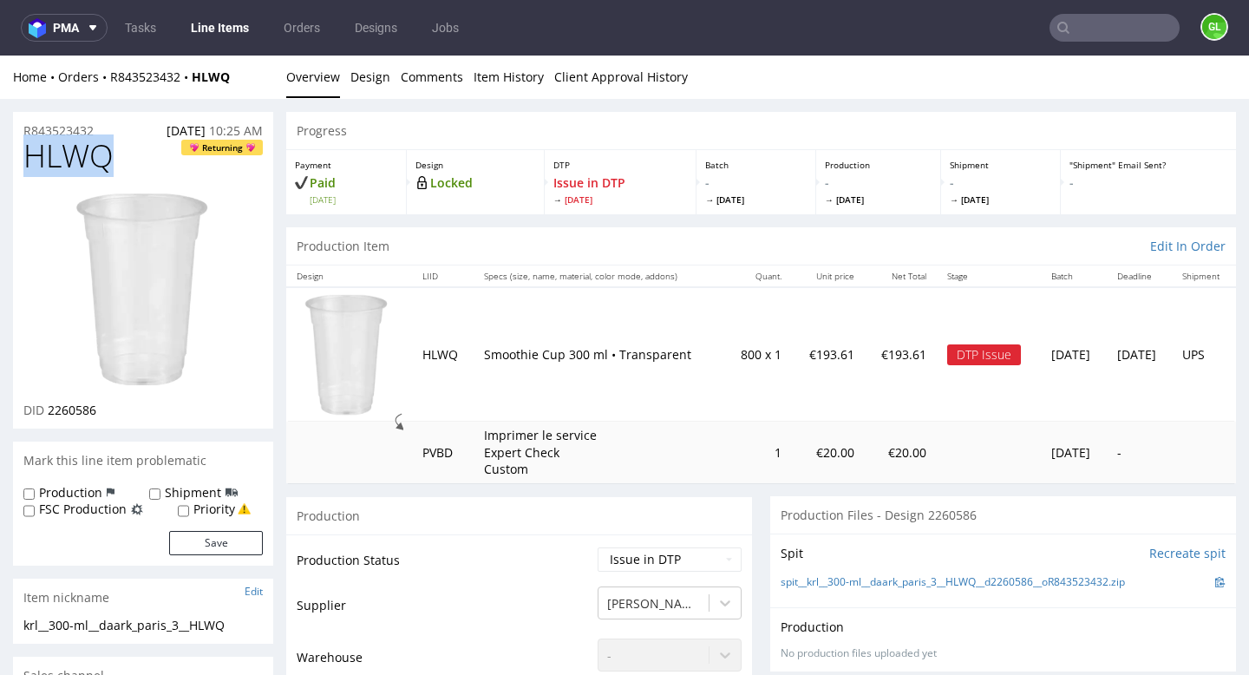
drag, startPoint x: 24, startPoint y: 154, endPoint x: 110, endPoint y: 159, distance: 86.0
click at [110, 159] on h1 "HLWQ Returning" at bounding box center [142, 156] width 239 height 35
copy span "HLWQ"
drag, startPoint x: 474, startPoint y: 357, endPoint x: 598, endPoint y: 358, distance: 124.1
click at [598, 358] on p "Smoothie Cup 300 ml • Transparent" at bounding box center [599, 354] width 230 height 17
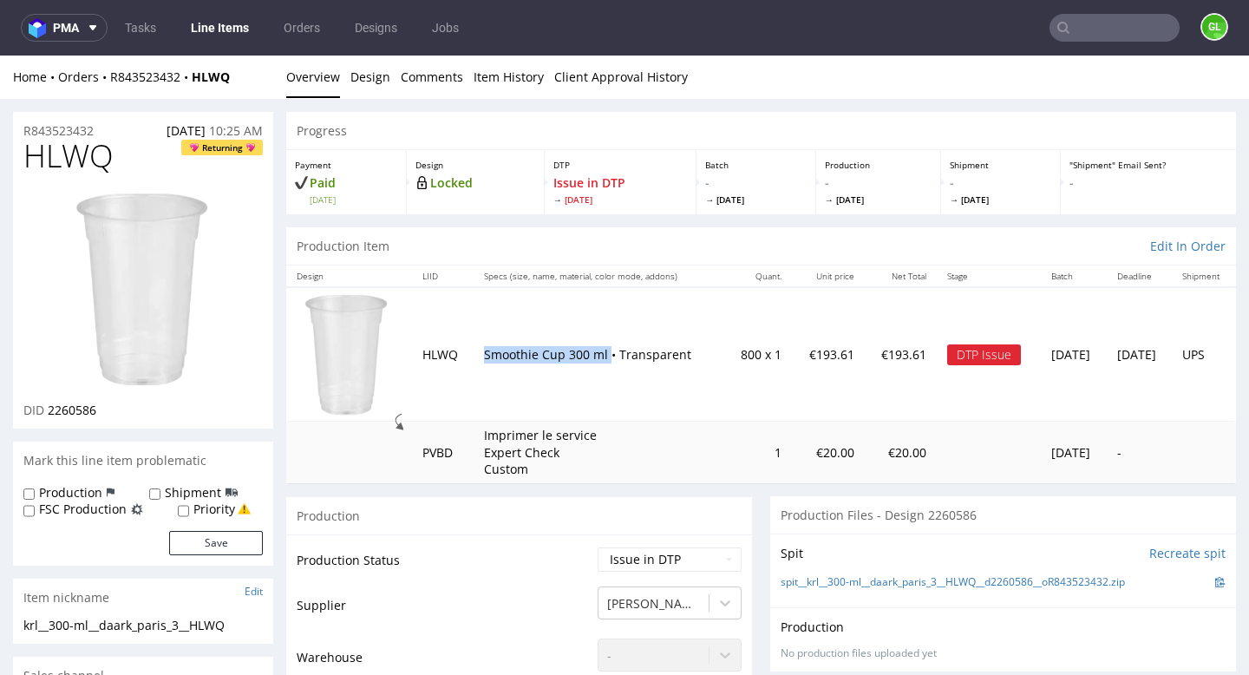
copy p "Smoothie Cup 300 ml"
drag, startPoint x: 416, startPoint y: 355, endPoint x: 598, endPoint y: 355, distance: 181.3
click at [598, 355] on tr "HLWQ Smoothie Cup 300 ml • Transparent 800 x 1 €193.61 €193.61 DTP Issue Tue 07…" at bounding box center [761, 354] width 950 height 134
click at [624, 260] on div "Production Item Edit In Order" at bounding box center [761, 246] width 950 height 38
drag, startPoint x: 417, startPoint y: 354, endPoint x: 594, endPoint y: 350, distance: 177.0
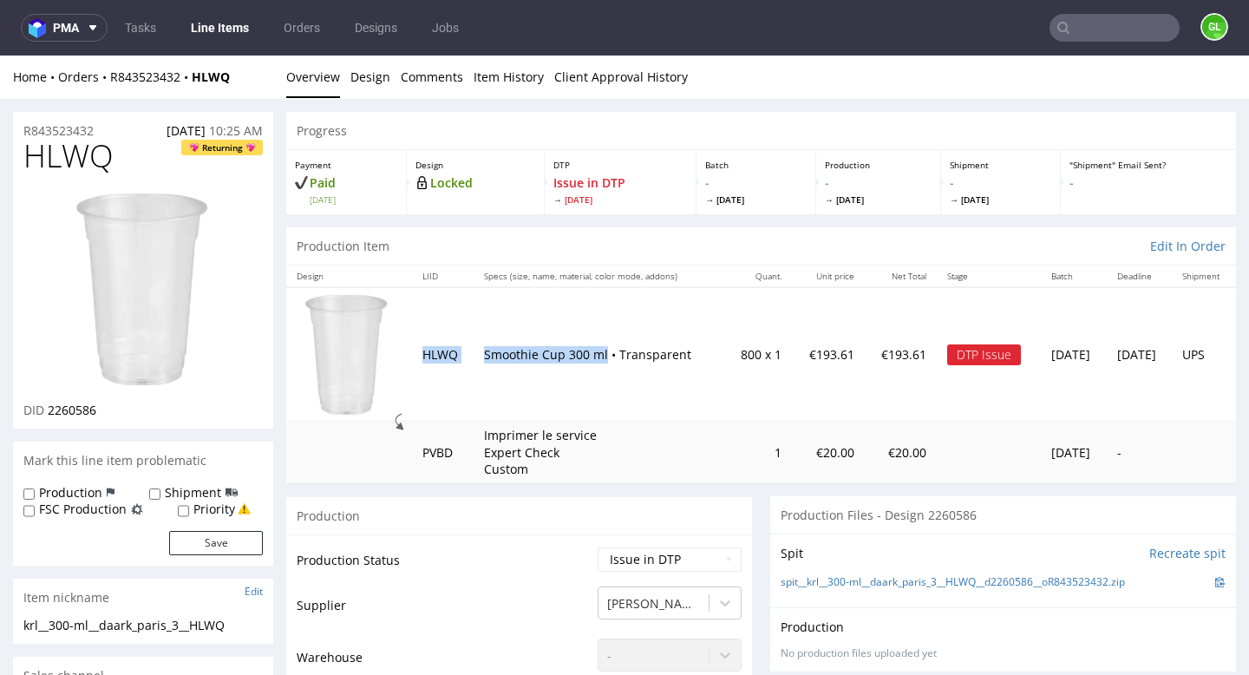
click at [594, 350] on tr "HLWQ Smoothie Cup 300 ml • Transparent 800 x 1 €193.61 €193.61 DTP Issue Tue 07…" at bounding box center [761, 354] width 950 height 134
copy tr "HLWQ Smoothie Cup 300 ml"
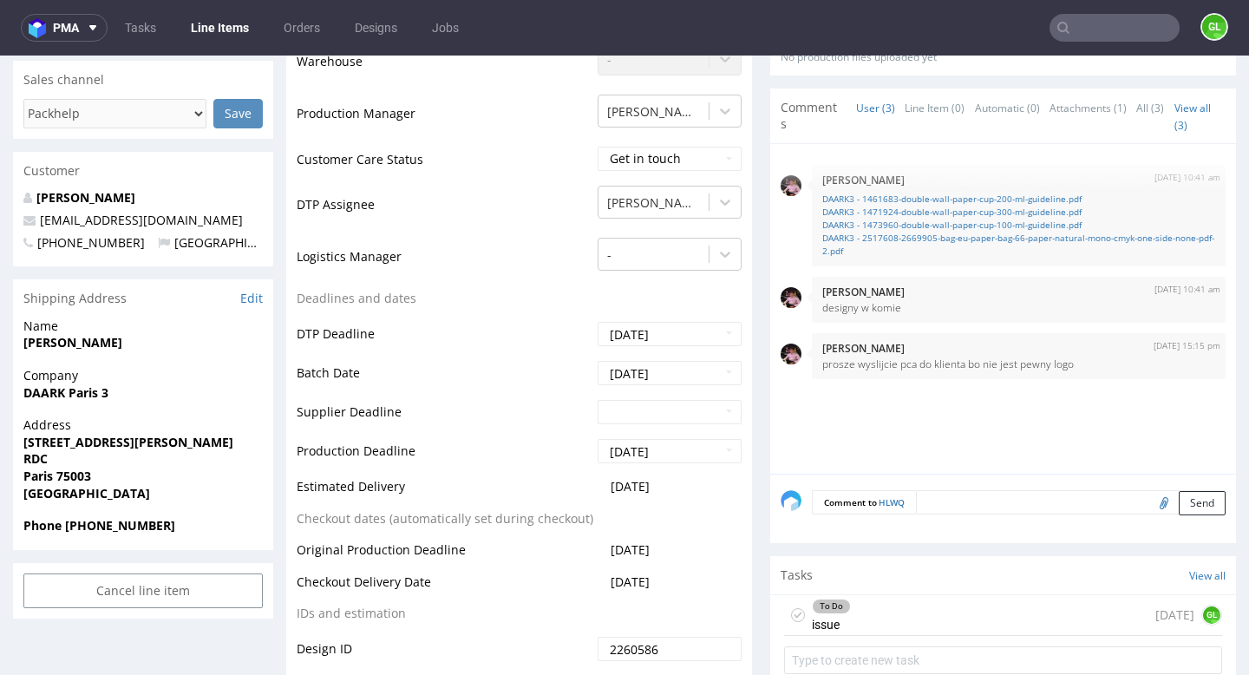
scroll to position [790, 0]
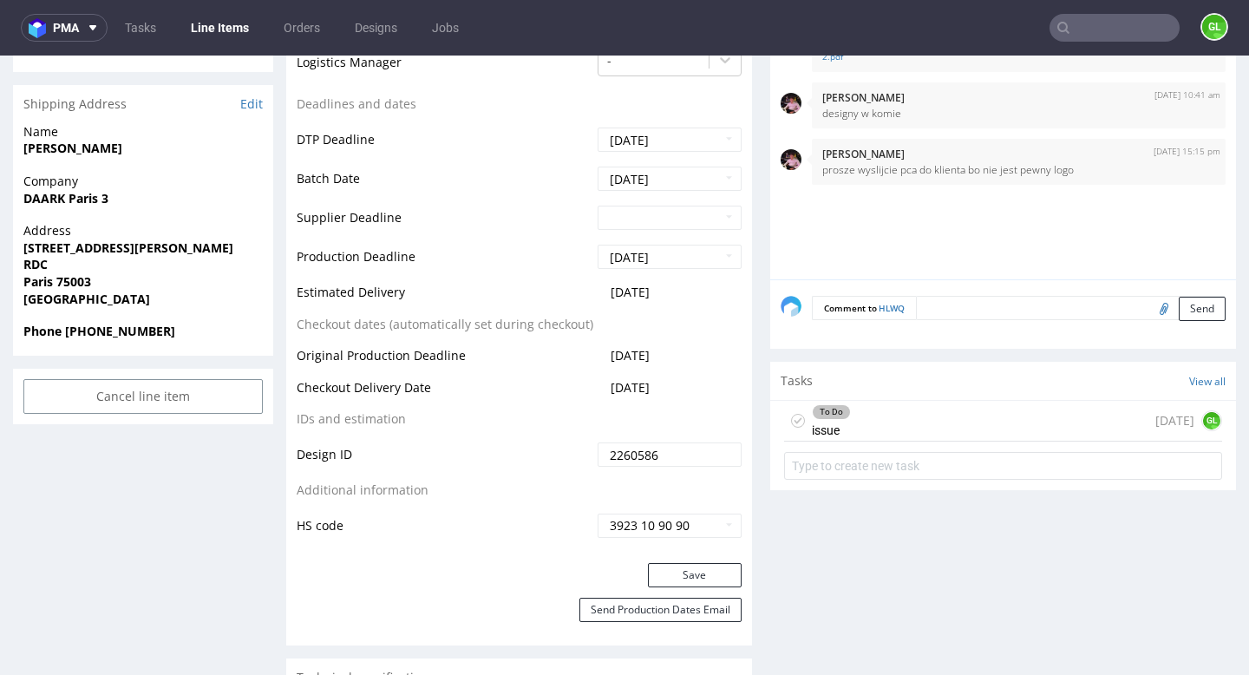
click at [897, 429] on div "To Do issue 3 days ago GL" at bounding box center [1003, 421] width 438 height 41
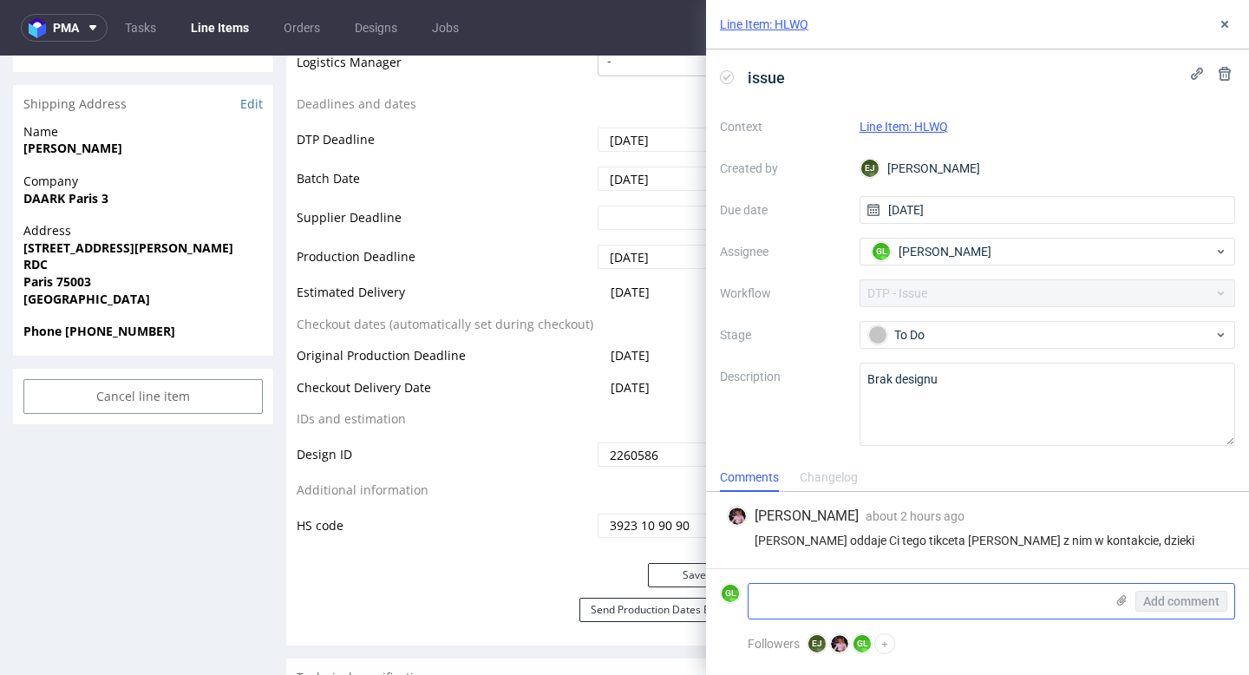
click at [851, 596] on textarea at bounding box center [927, 601] width 356 height 35
paste textarea "https://app-eu1.hubspot.com/contacts/25600958/record/0-5/244718332151/"
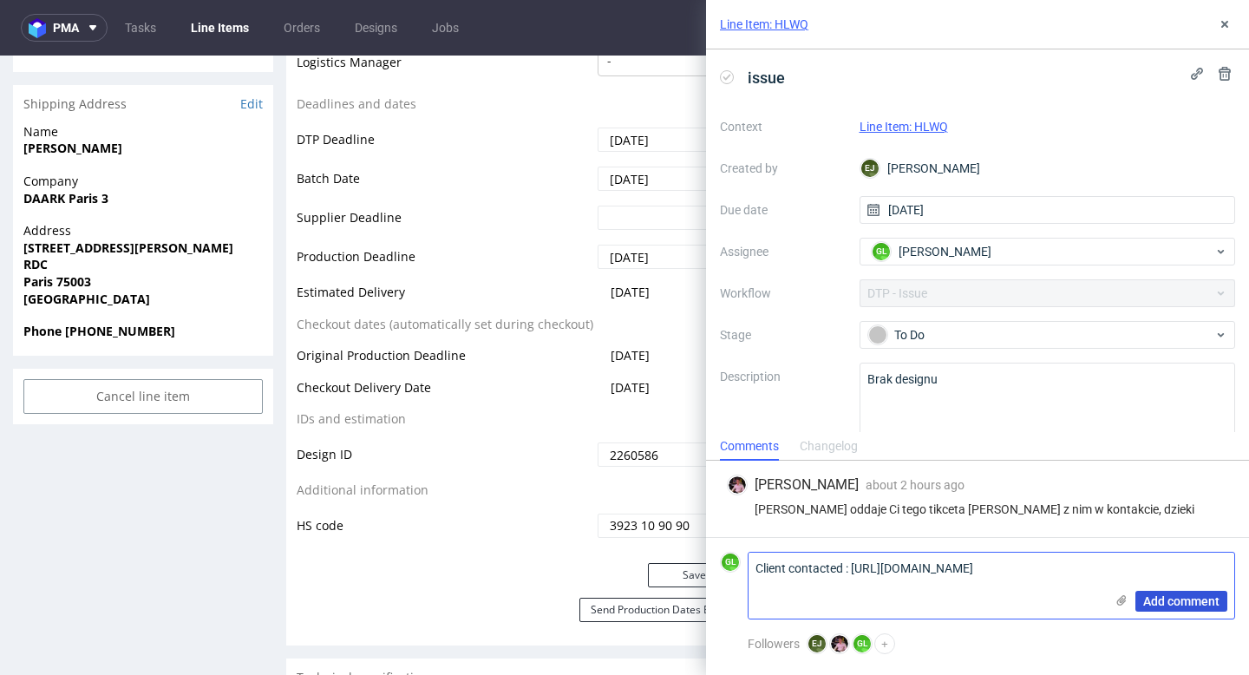
type textarea "Client contacted : https://app-eu1.hubspot.com/contacts/25600958/record/0-5/244…"
click at [1192, 605] on span "Add comment" at bounding box center [1181, 601] width 76 height 12
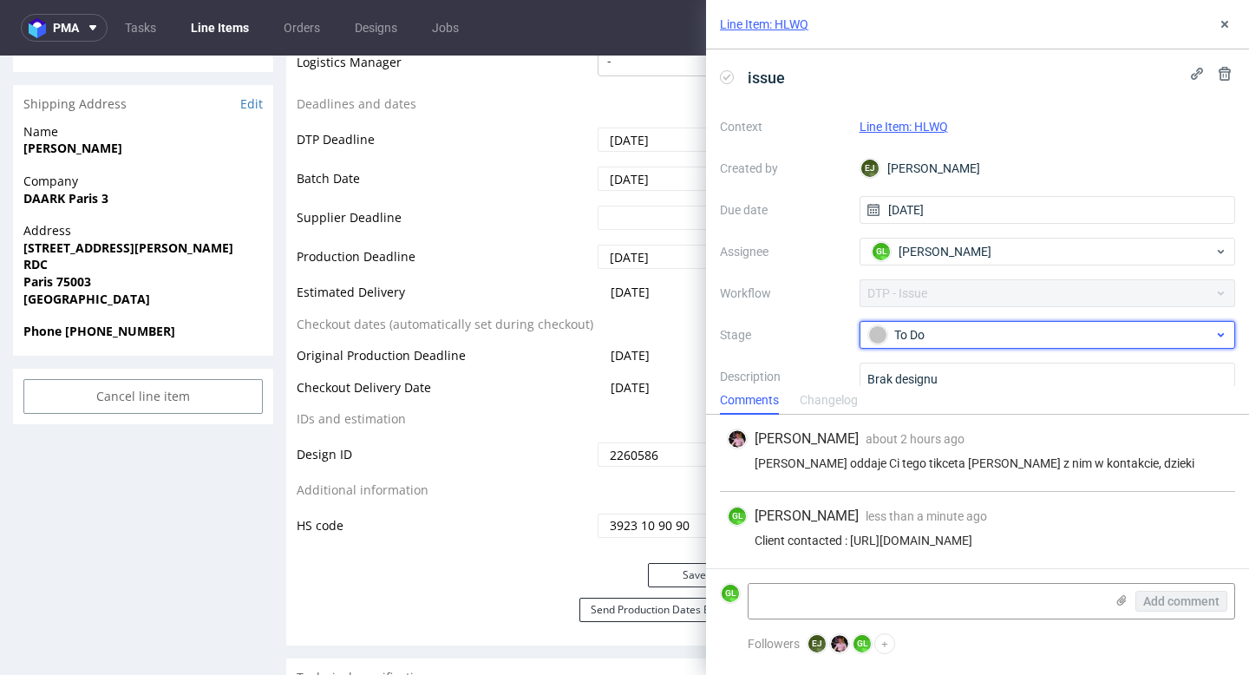
click at [1031, 335] on div "To Do" at bounding box center [1040, 334] width 345 height 19
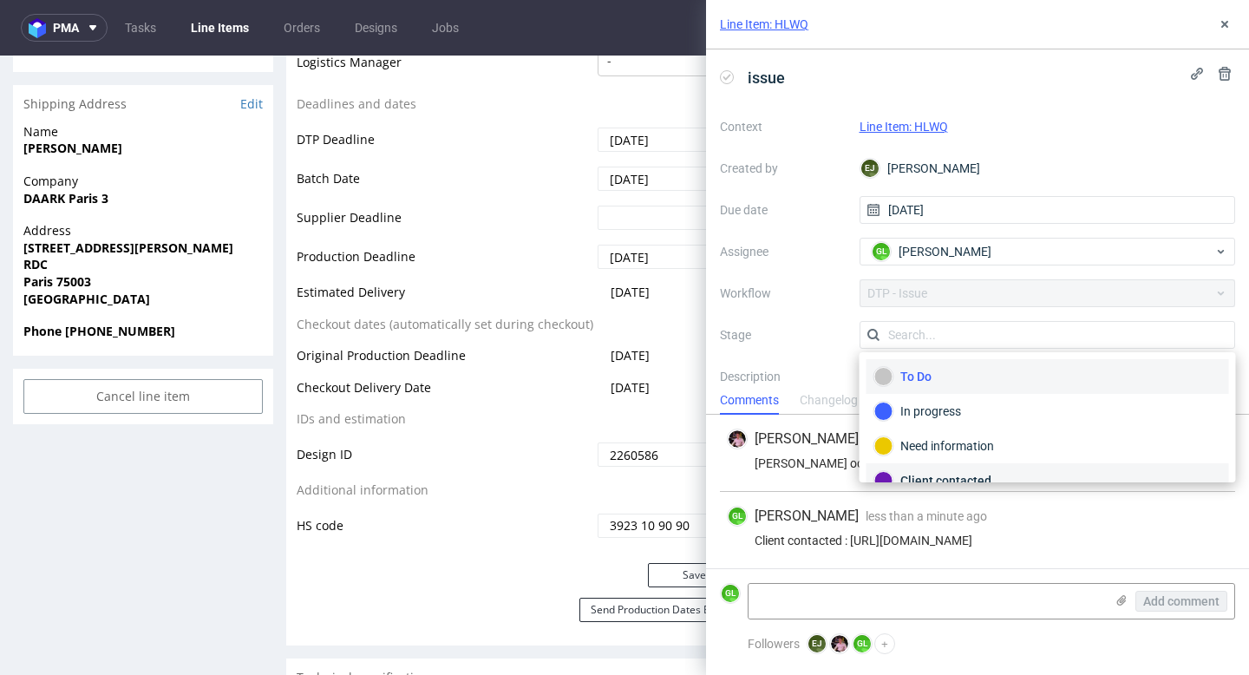
click at [936, 473] on div "Client contacted" at bounding box center [1047, 480] width 347 height 19
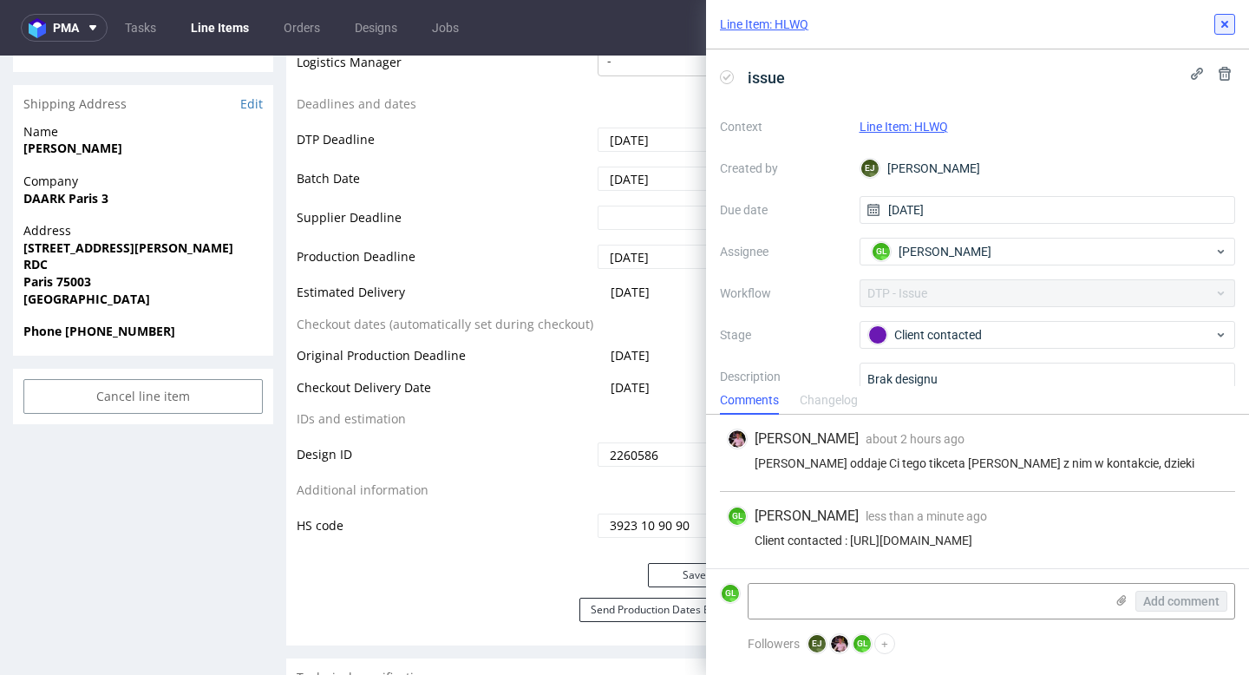
click at [1222, 17] on icon at bounding box center [1225, 24] width 14 height 14
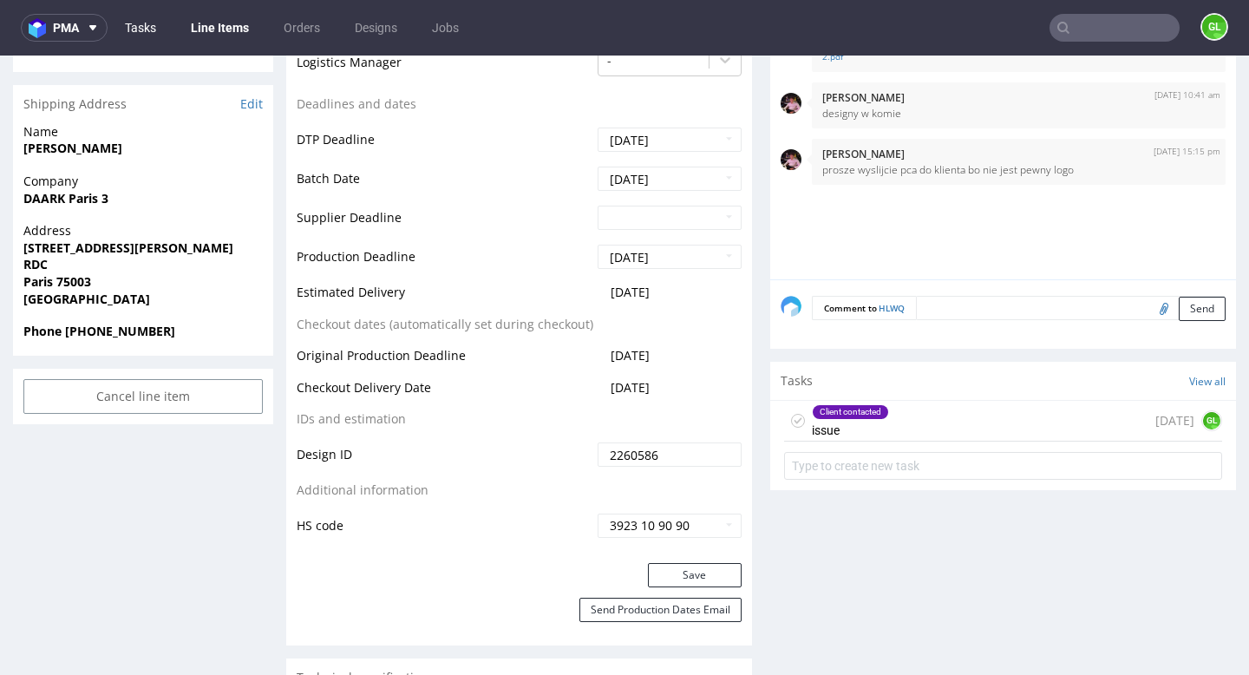
click at [142, 28] on link "Tasks" at bounding box center [140, 28] width 52 height 28
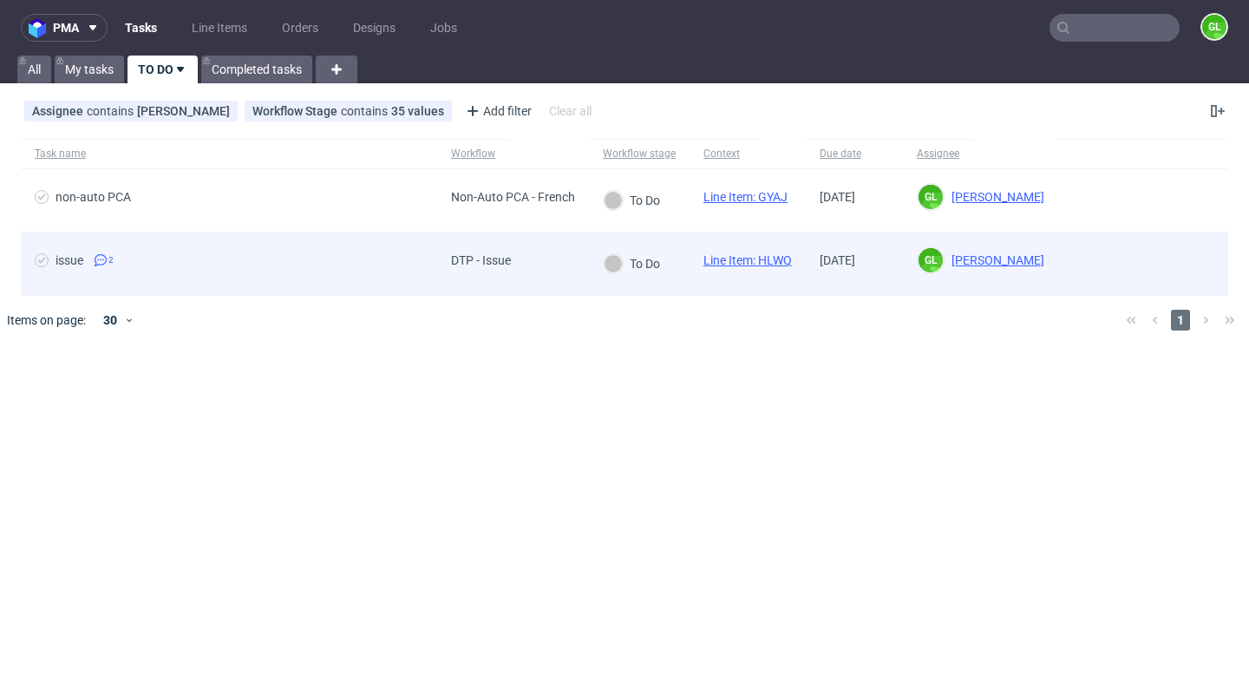
click at [278, 279] on div "issue 2" at bounding box center [229, 263] width 416 height 62
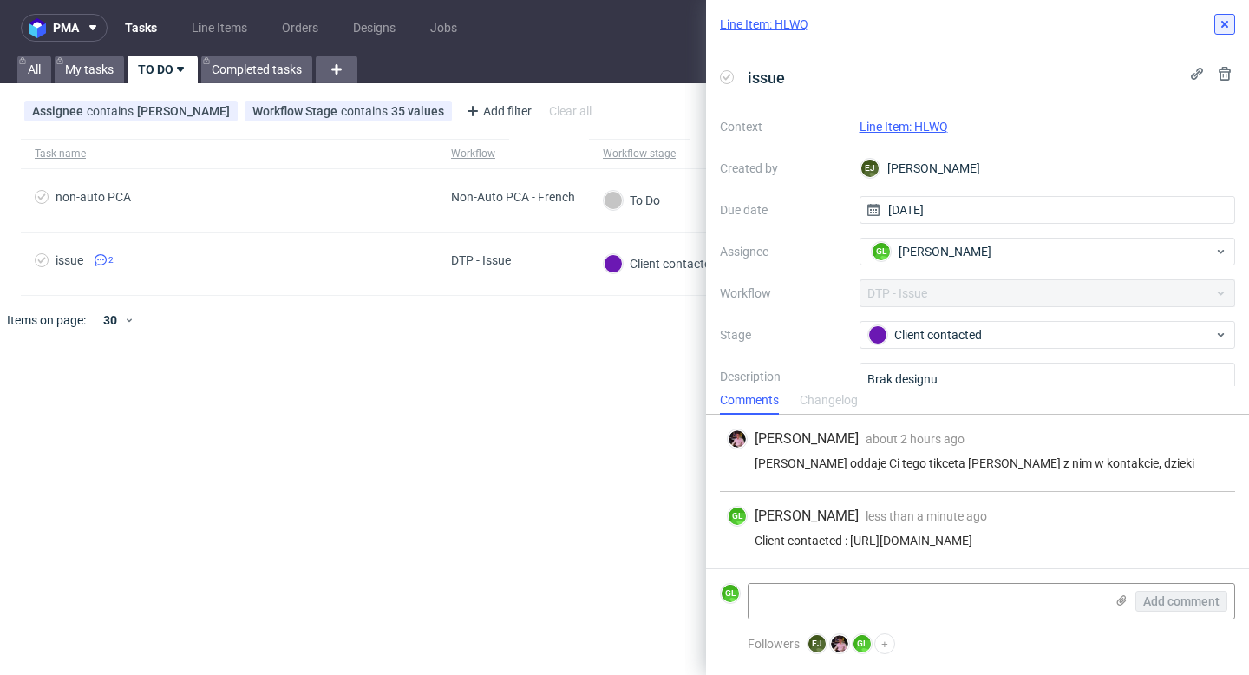
click at [1230, 15] on button at bounding box center [1224, 24] width 21 height 21
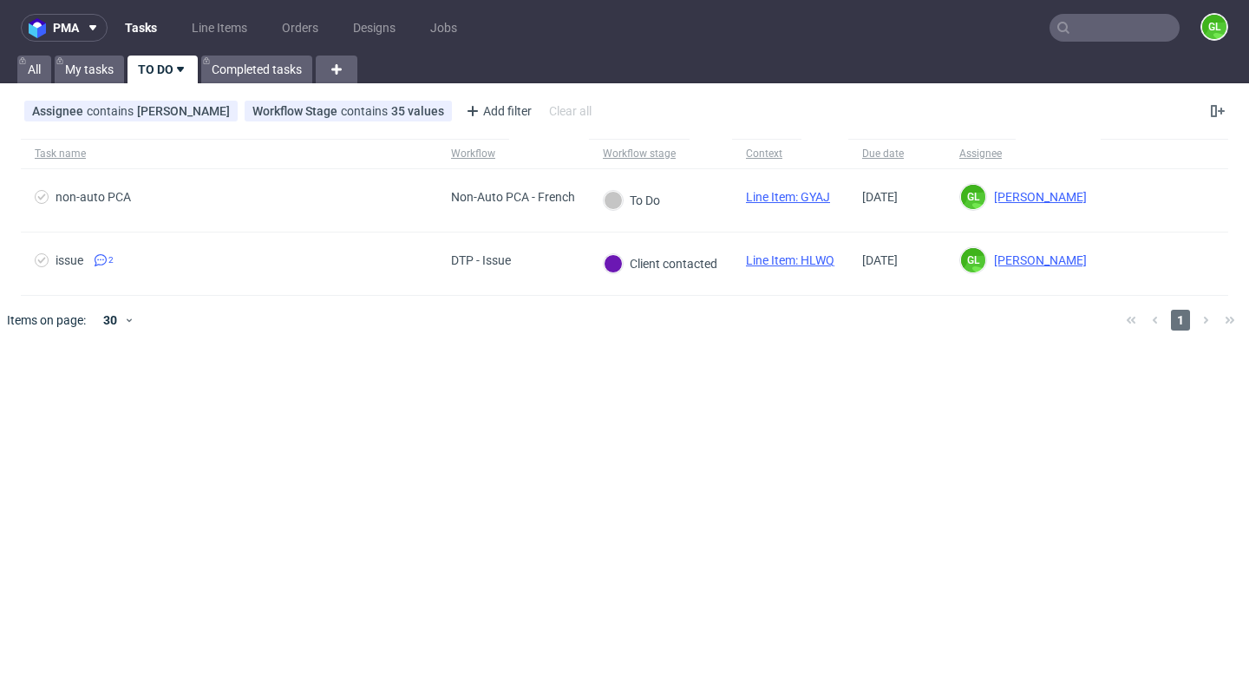
click at [154, 58] on link "TO DO" at bounding box center [163, 70] width 70 height 28
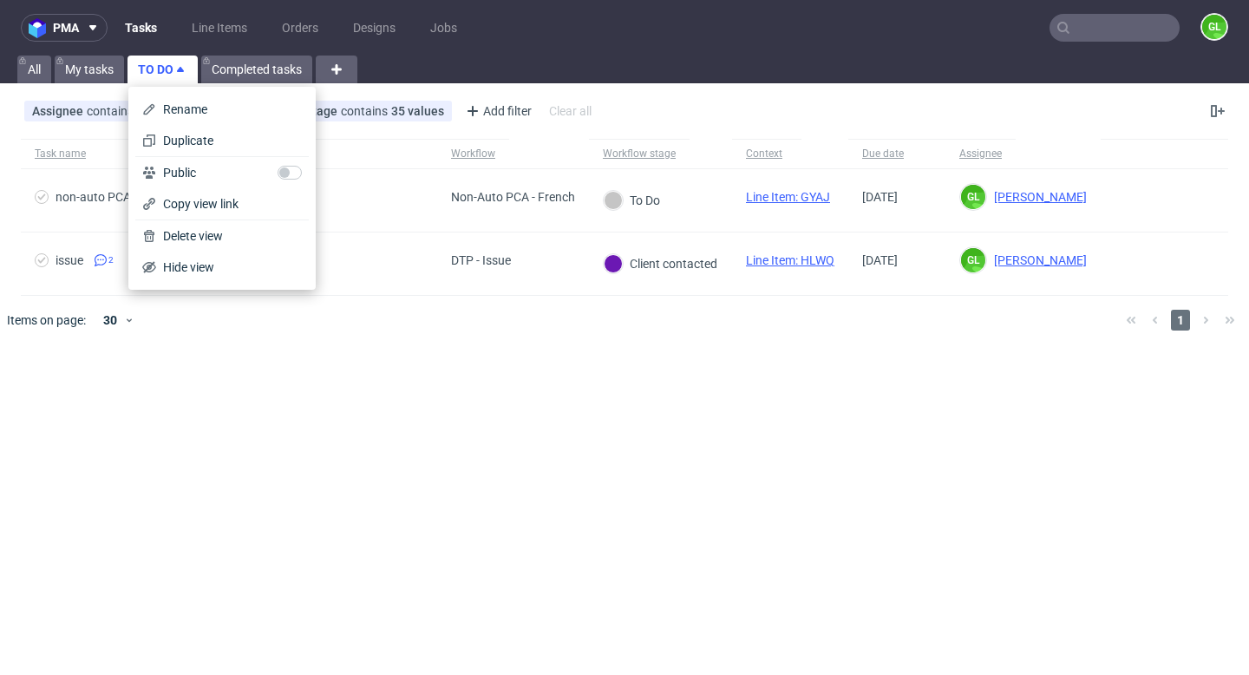
click at [155, 62] on link "TO DO" at bounding box center [163, 70] width 70 height 28
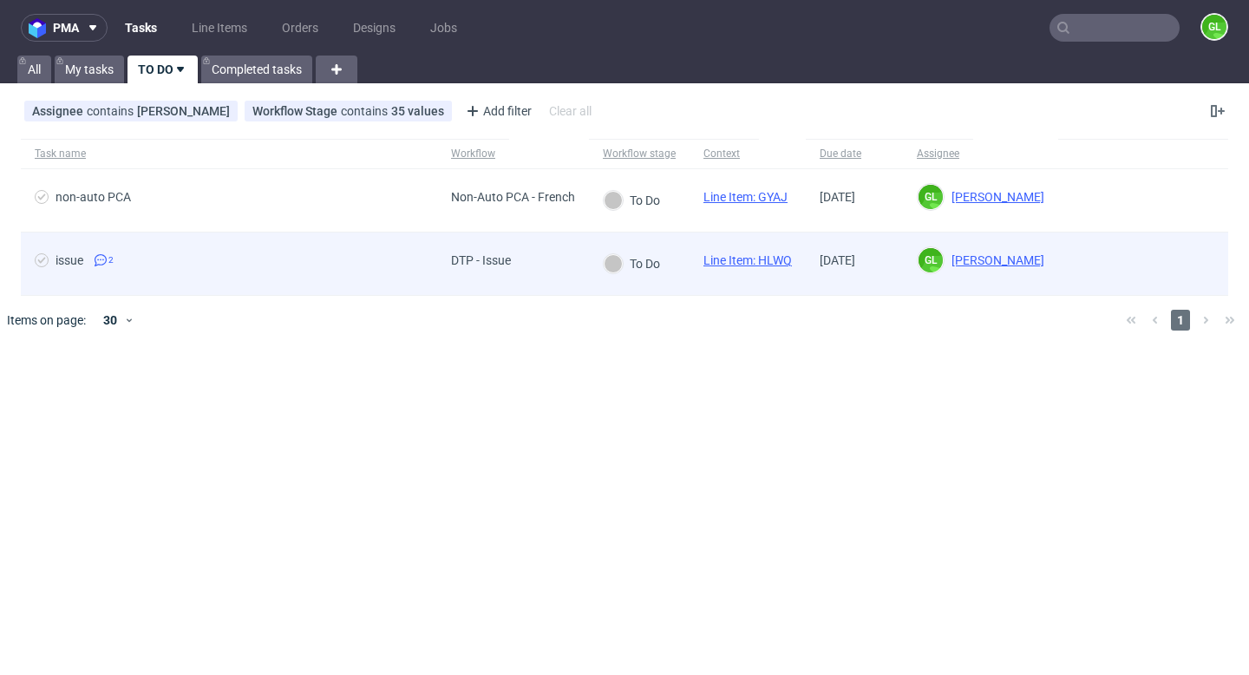
click at [317, 284] on div "issue 2" at bounding box center [229, 263] width 416 height 62
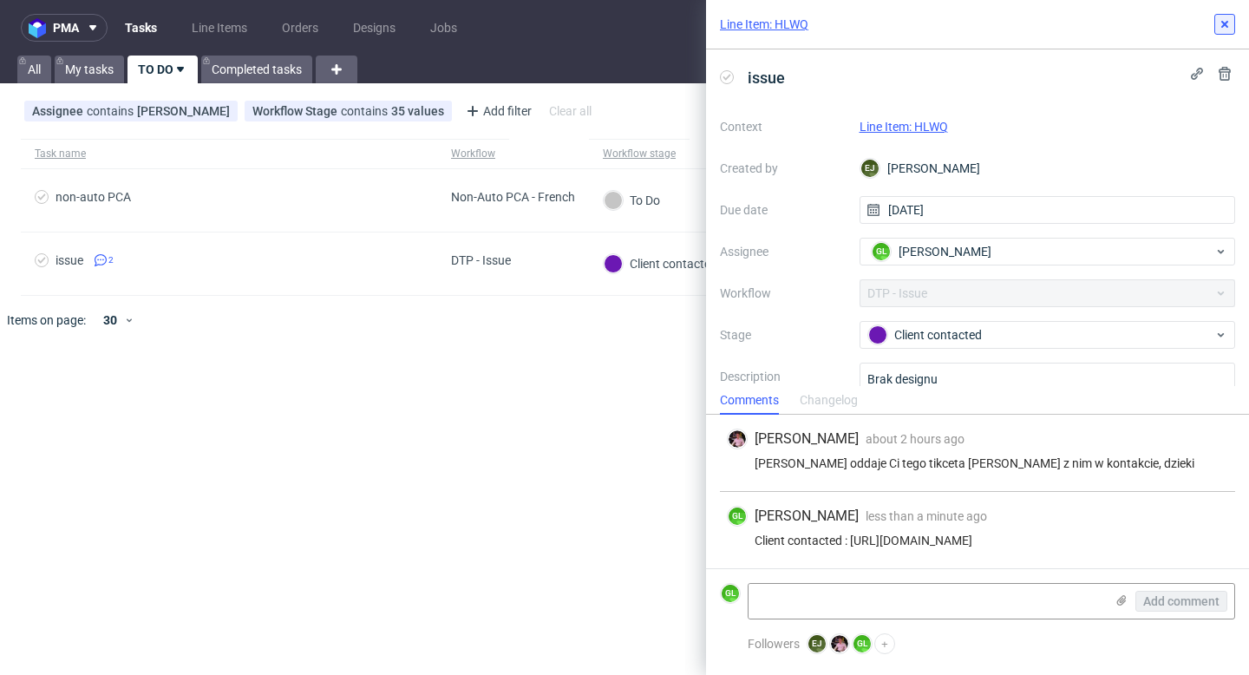
click at [1225, 22] on icon at bounding box center [1225, 24] width 14 height 14
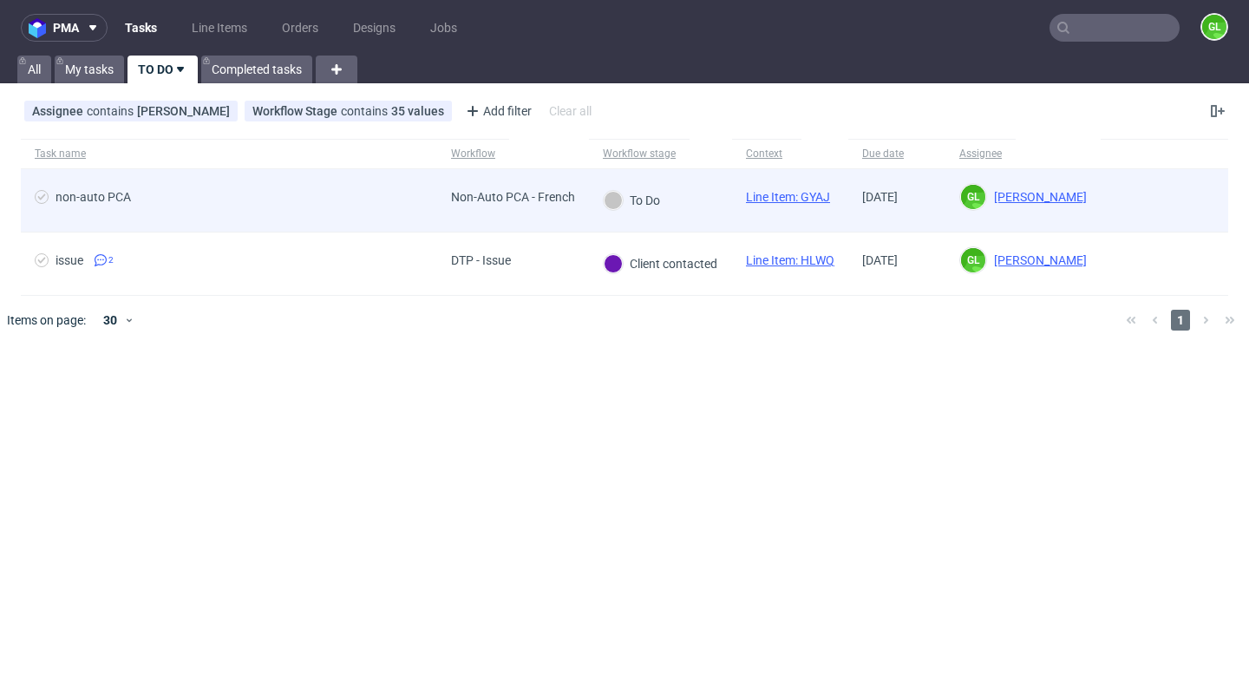
click at [424, 201] on div "non-auto PCA" at bounding box center [229, 200] width 416 height 62
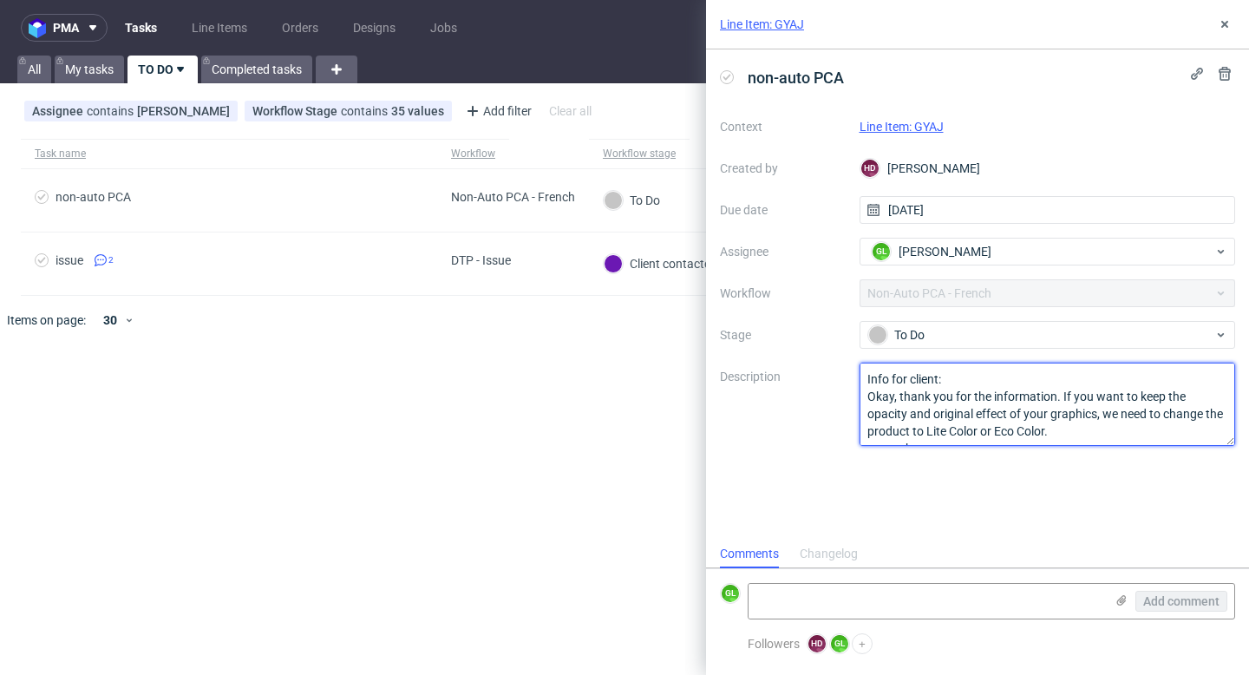
drag, startPoint x: 865, startPoint y: 370, endPoint x: 1030, endPoint y: 428, distance: 174.8
click at [1030, 428] on textarea "Info for client: Okay, thank you for the information. If you want to keep the o…" at bounding box center [1048, 404] width 376 height 83
drag, startPoint x: 925, startPoint y: 411, endPoint x: 973, endPoint y: 442, distance: 57.3
click at [973, 442] on textarea "Info for client: Okay, thank you for the information. If you want to keep the o…" at bounding box center [1048, 404] width 376 height 83
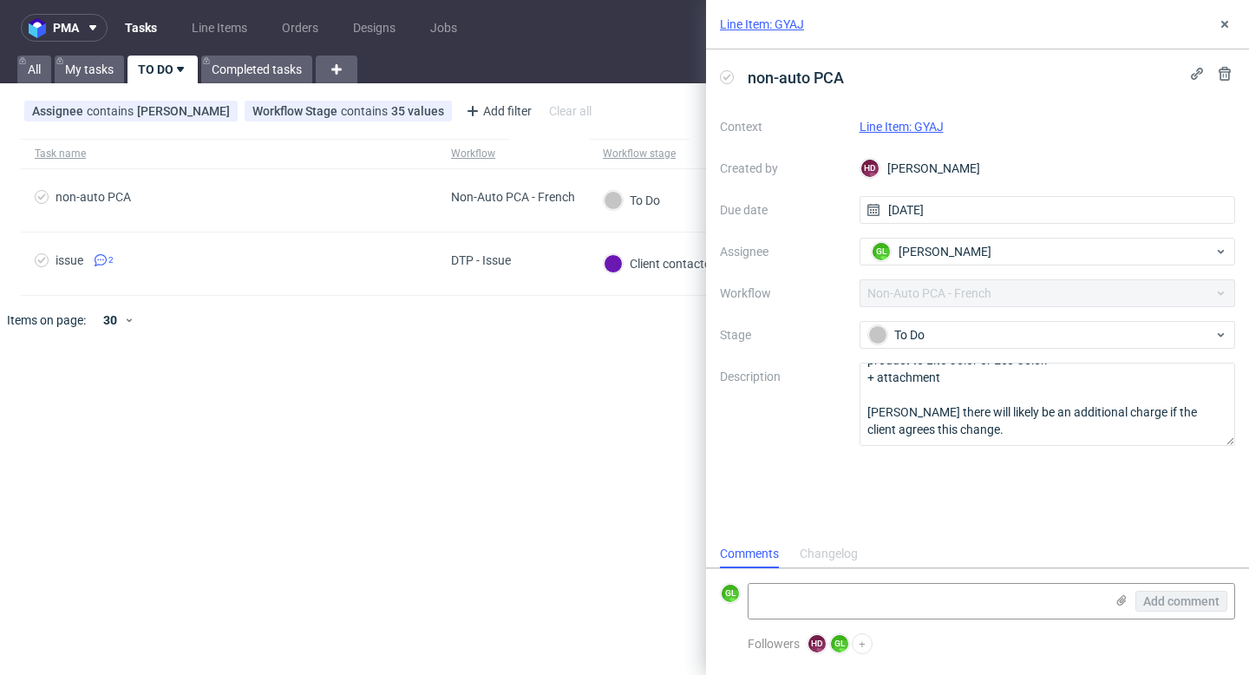
click at [597, 422] on div "pma Tasks Line Items Orders Designs Jobs GL All My tasks TO DO Completed tasks …" at bounding box center [624, 337] width 1249 height 675
click at [918, 599] on textarea at bounding box center [927, 601] width 356 height 35
paste textarea "[URL][DOMAIN_NAME]"
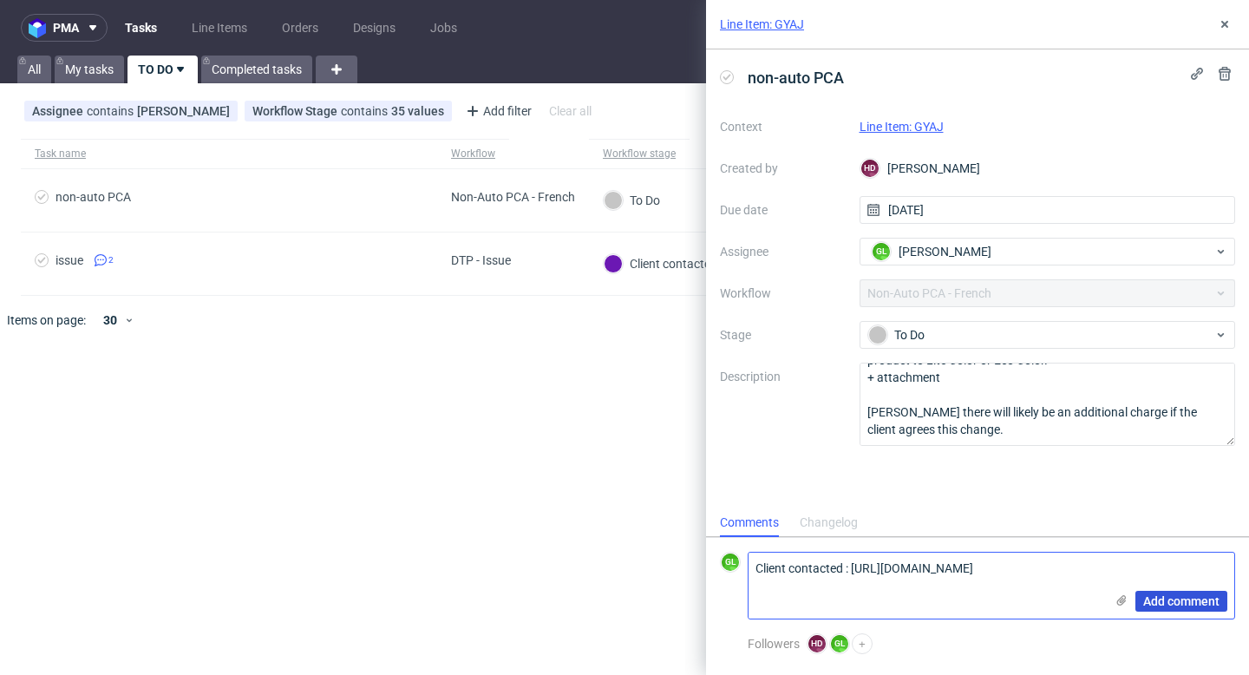
type textarea "Client contacted : [URL][DOMAIN_NAME]"
click at [1181, 606] on span "Add comment" at bounding box center [1181, 601] width 76 height 12
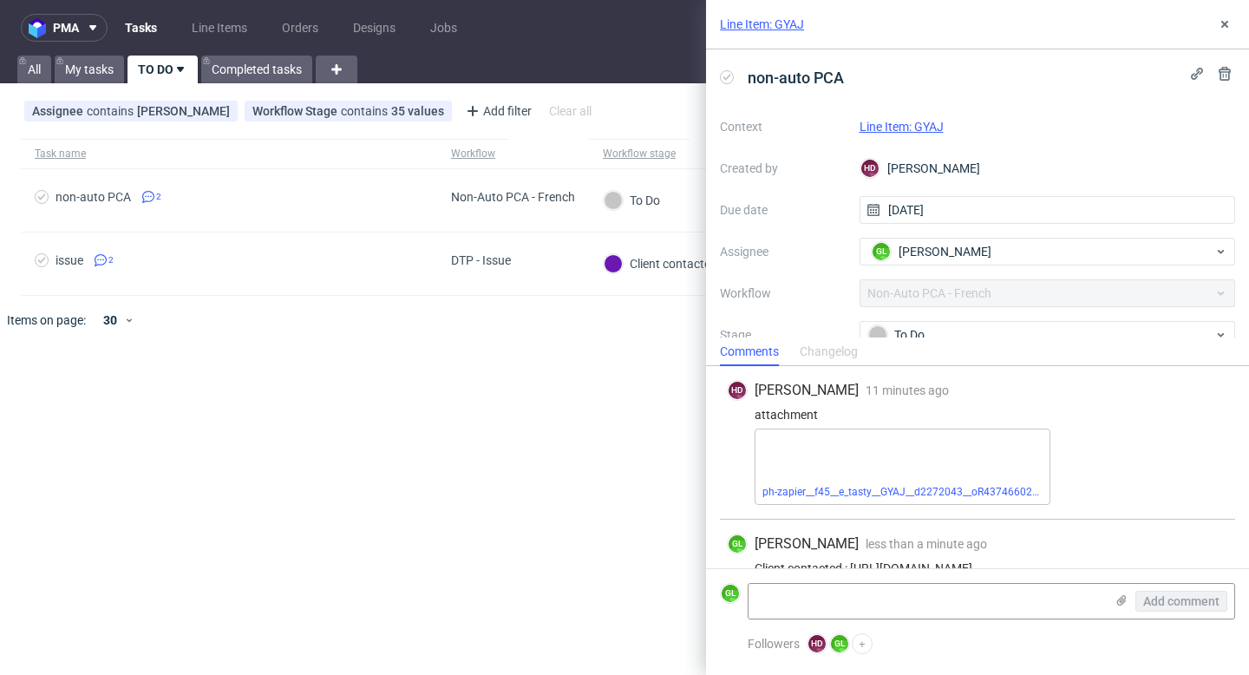
scroll to position [42, 0]
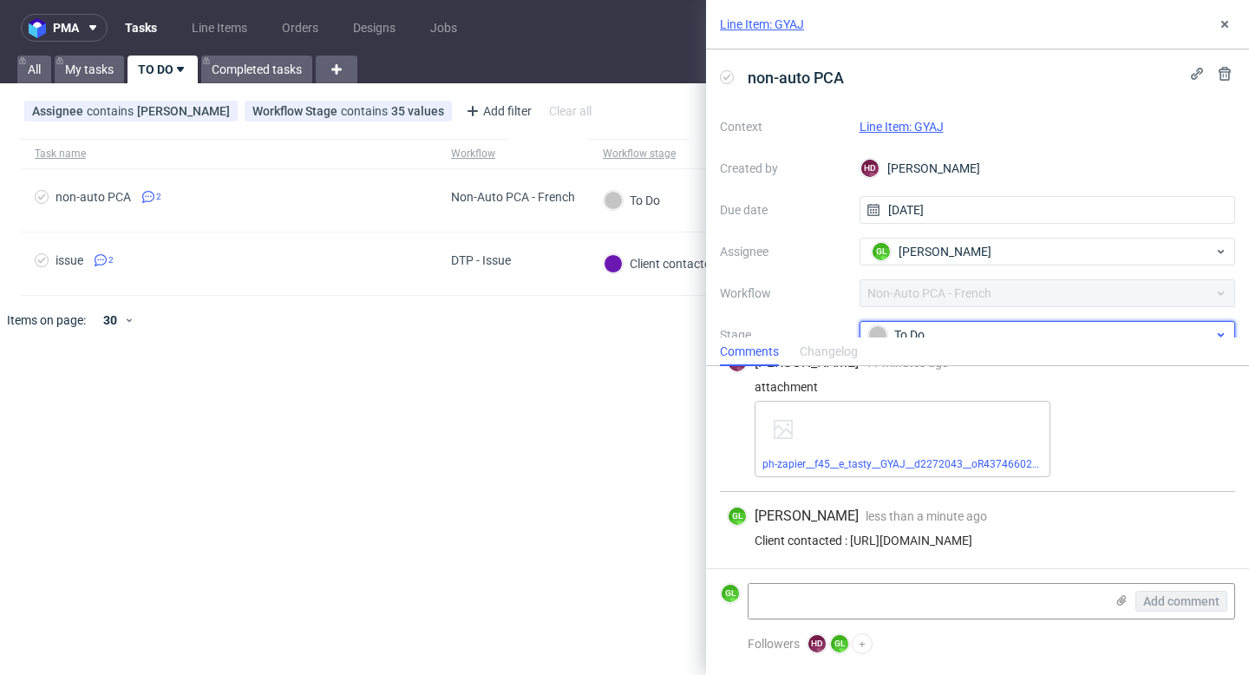
click at [975, 332] on div "To Do" at bounding box center [1040, 334] width 345 height 19
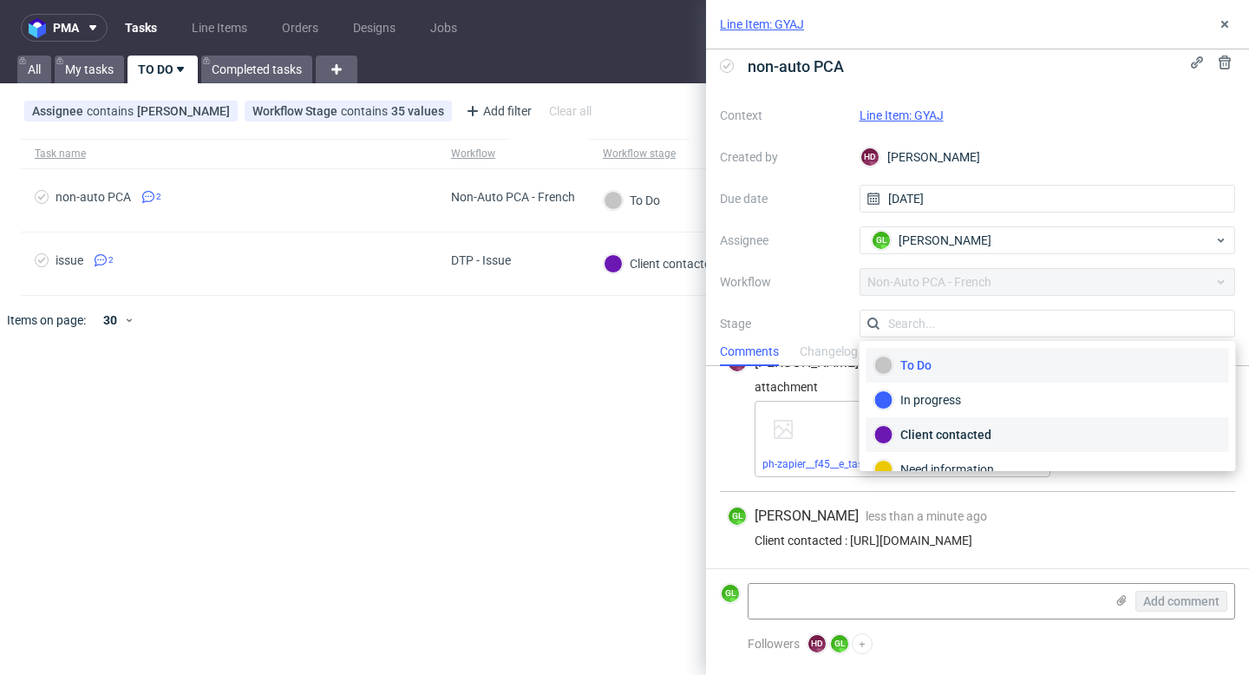
click at [955, 430] on div "Client contacted" at bounding box center [1047, 434] width 347 height 19
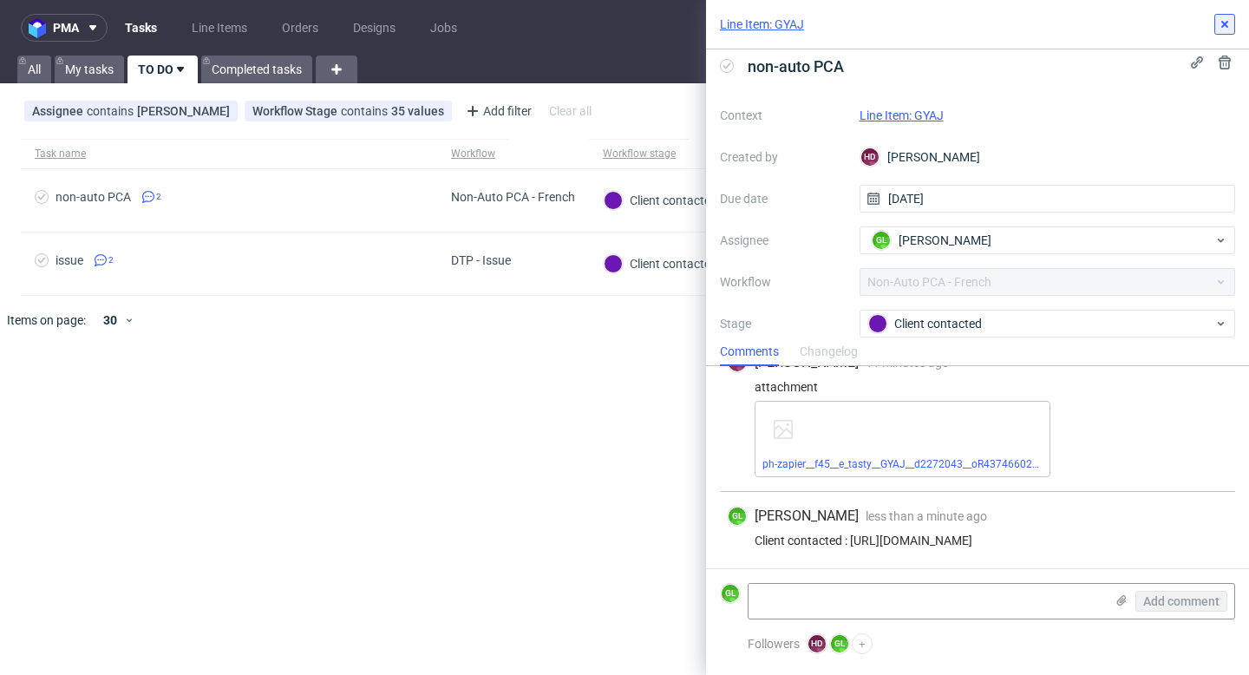
click at [1217, 25] on button at bounding box center [1224, 24] width 21 height 21
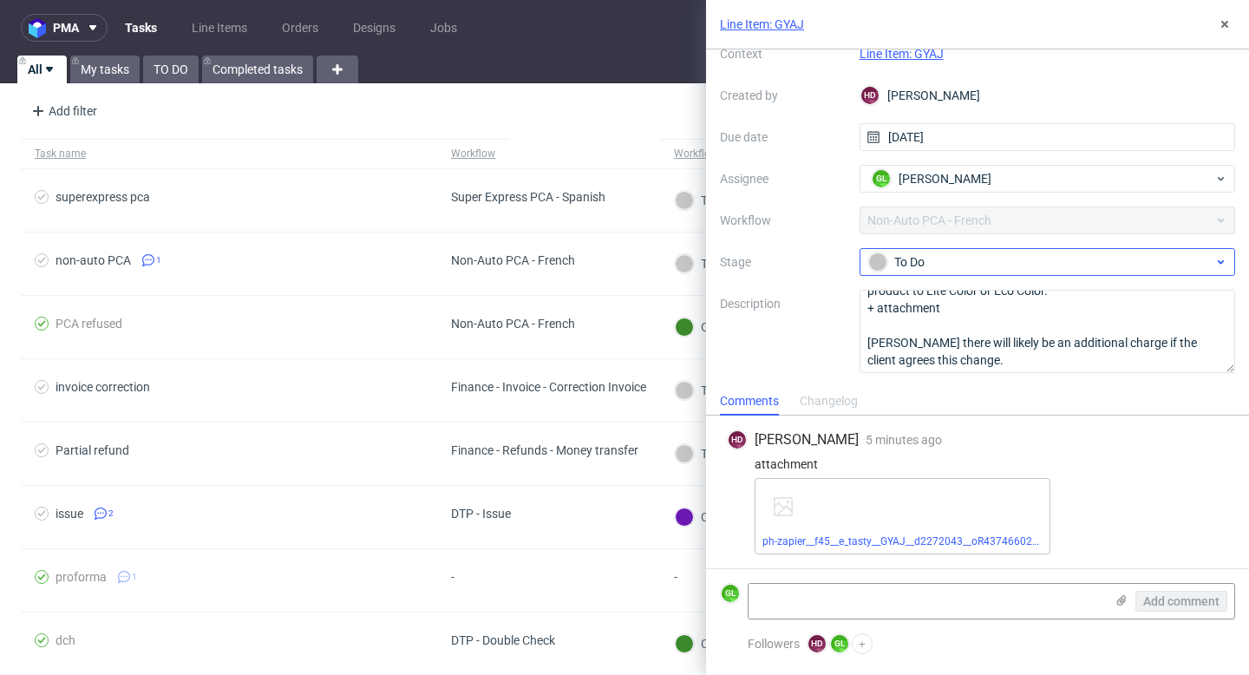
scroll to position [71, 0]
click at [893, 546] on link "ph-zapier__f45__e_tasty__GYAJ__d2272043__oR437466022 .pdf" at bounding box center [910, 541] width 297 height 12
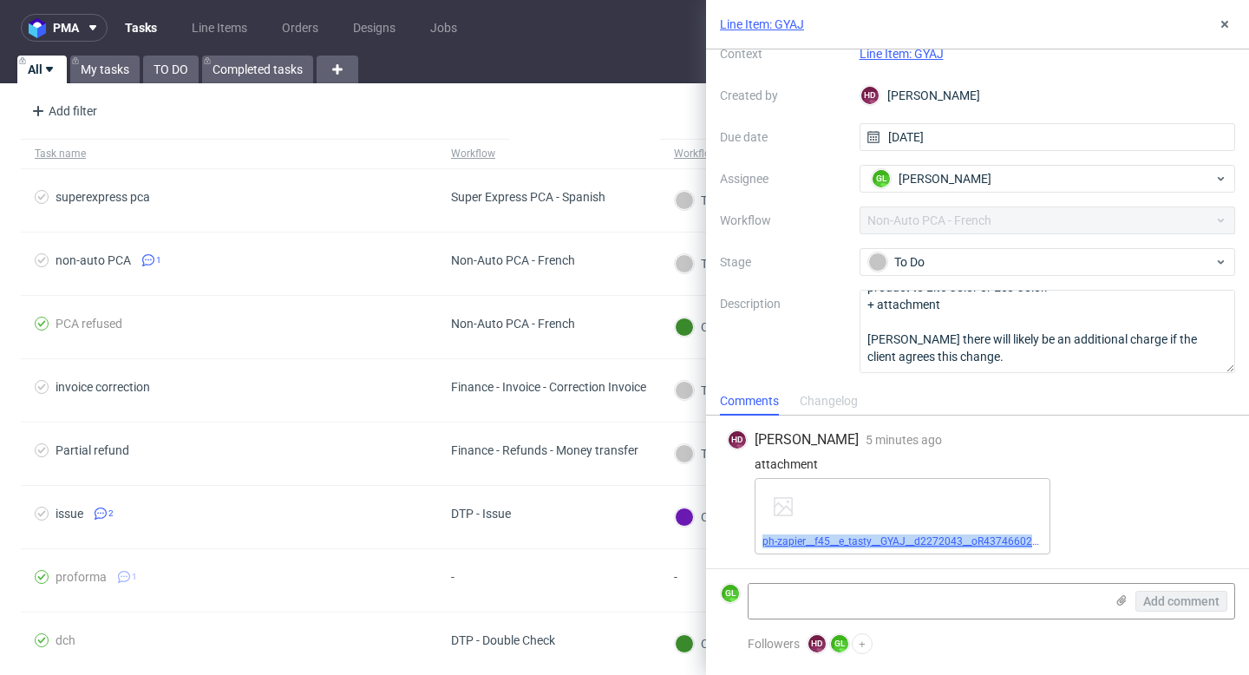
click at [936, 544] on link "ph-zapier__f45__e_tasty__GYAJ__d2272043__oR437466022 .pdf" at bounding box center [910, 541] width 297 height 12
click at [1122, 602] on icon at bounding box center [1122, 600] width 14 height 14
click at [0, 0] on input "file" at bounding box center [0, 0] width 0 height 0
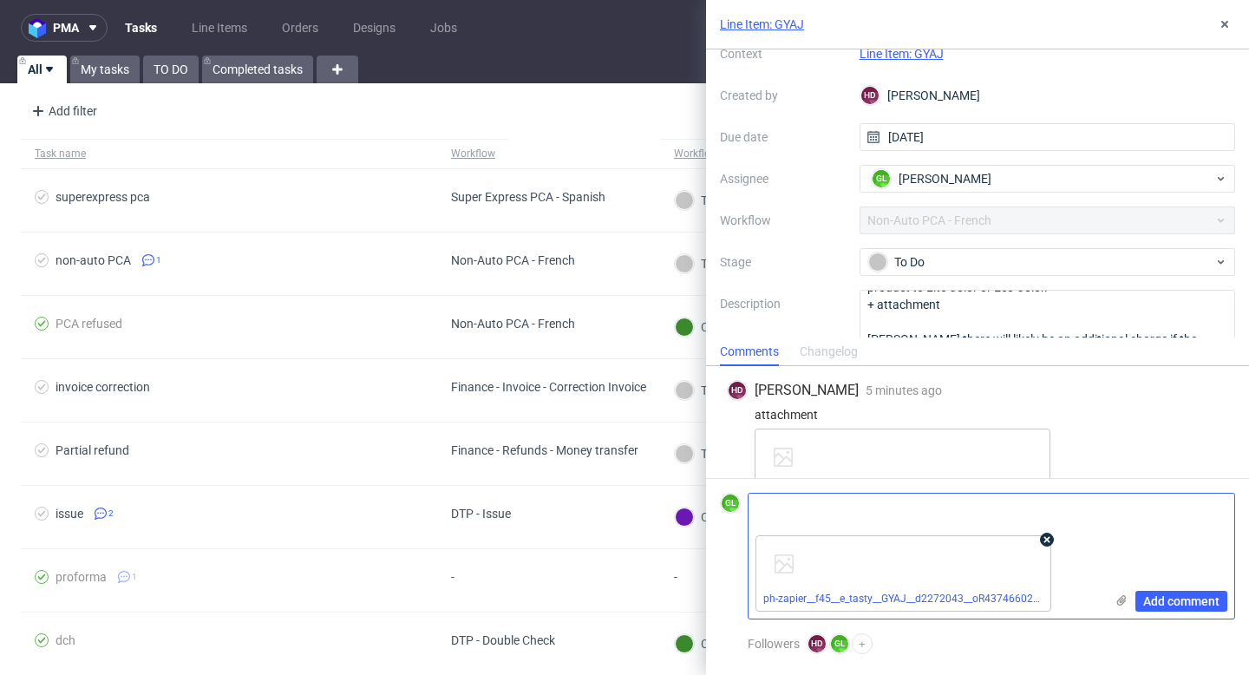
click at [1045, 540] on use at bounding box center [1047, 540] width 6 height 6
